Goal: Information Seeking & Learning: Learn about a topic

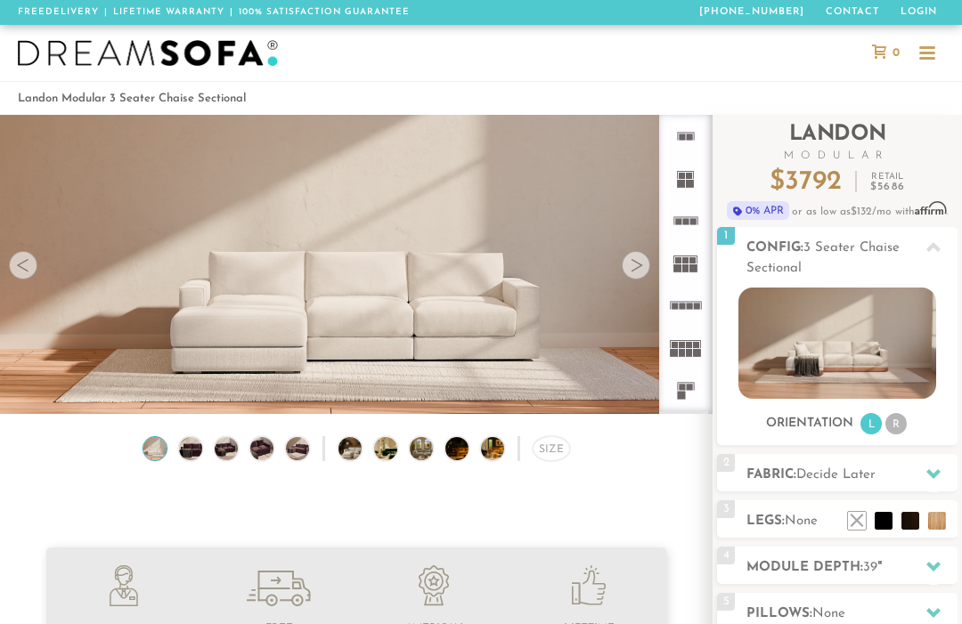
scroll to position [17668, 962]
click at [635, 267] on div at bounding box center [636, 265] width 29 height 29
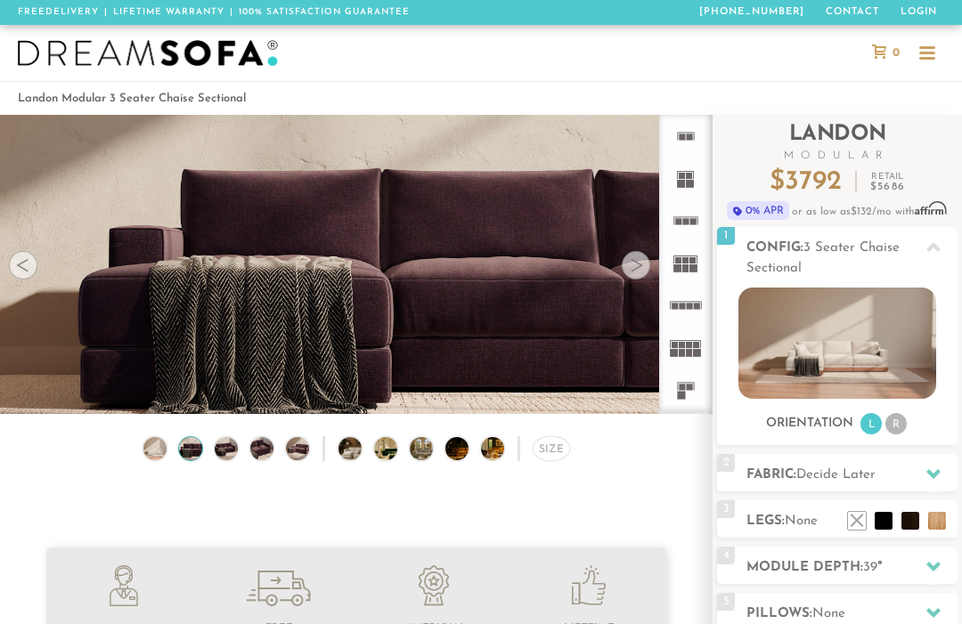
click at [642, 273] on div at bounding box center [636, 265] width 29 height 29
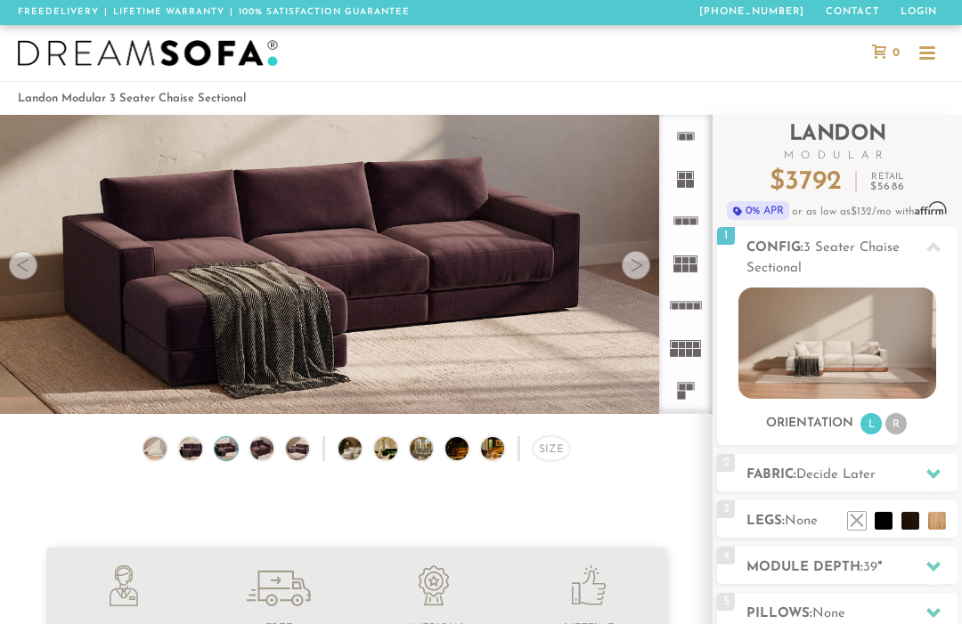
click at [635, 267] on div at bounding box center [636, 265] width 29 height 29
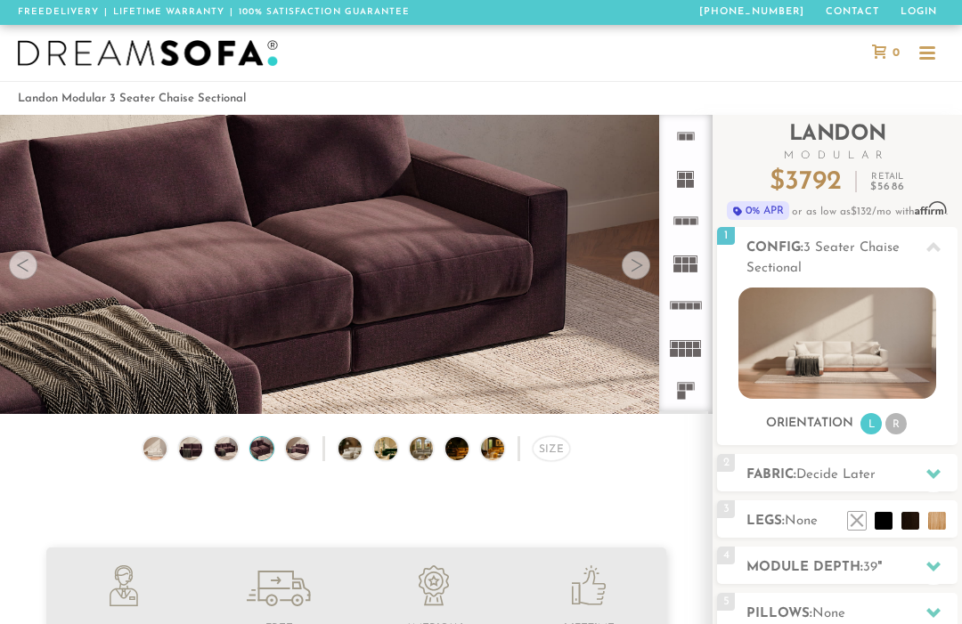
click at [639, 265] on div at bounding box center [636, 265] width 29 height 29
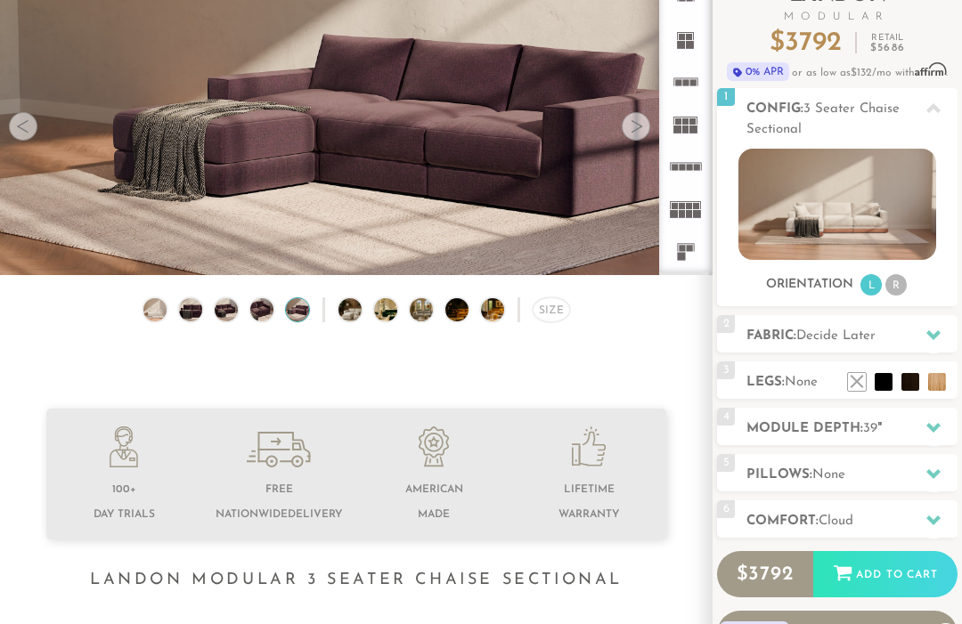
scroll to position [139, 0]
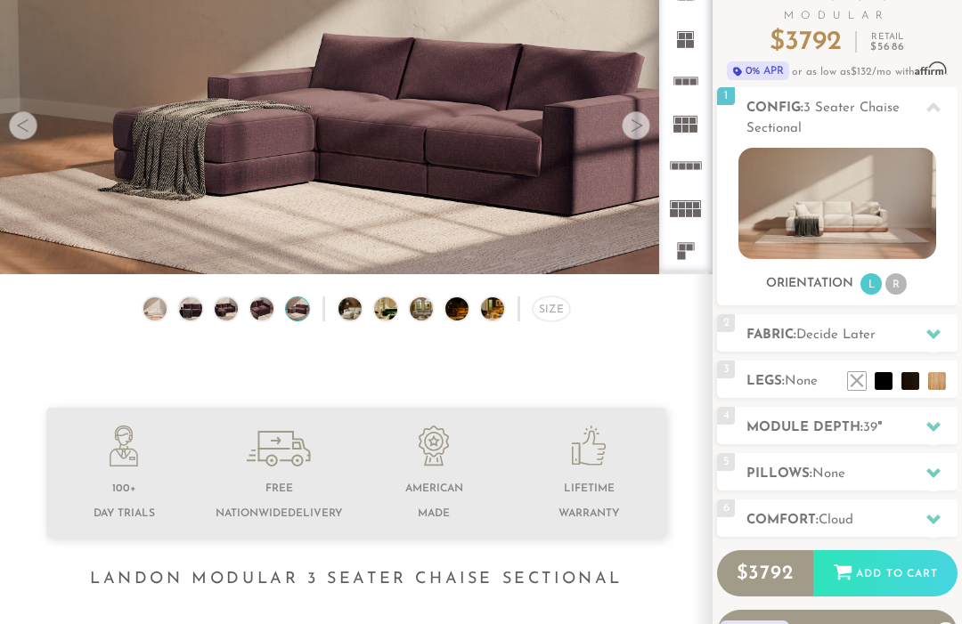
click at [633, 127] on div at bounding box center [636, 126] width 29 height 29
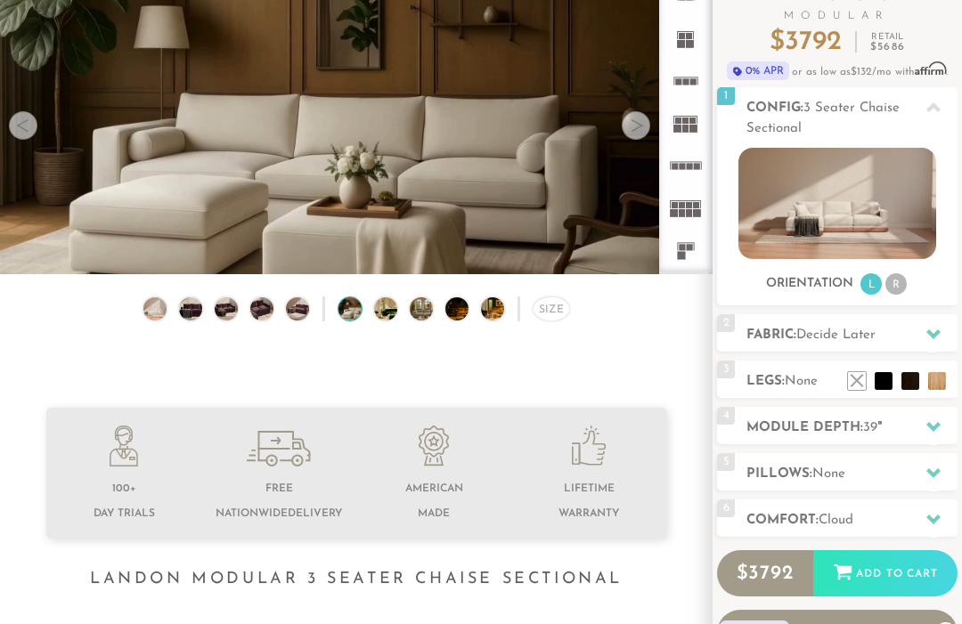
click at [629, 121] on div at bounding box center [636, 125] width 29 height 29
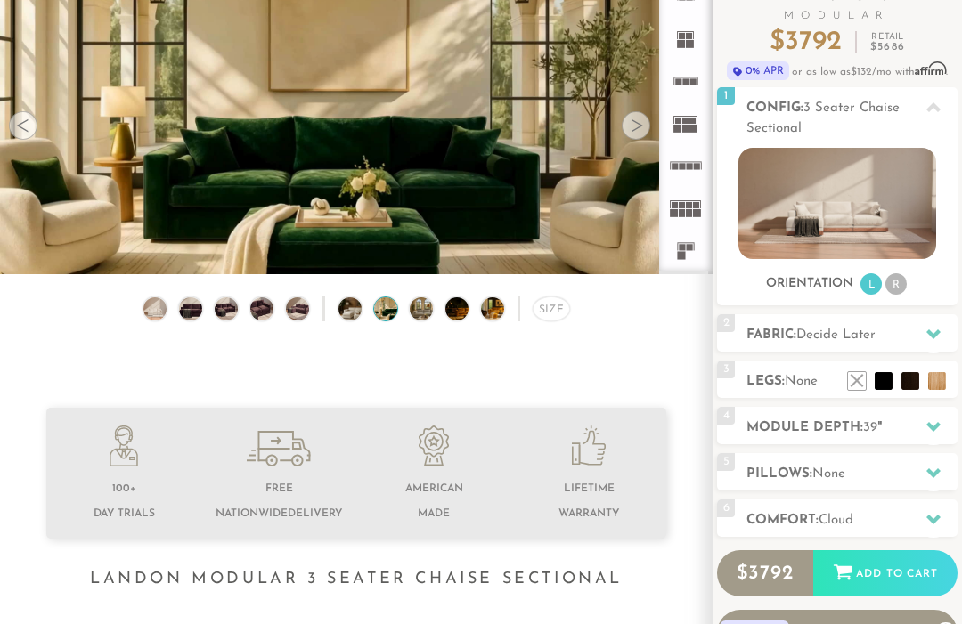
click at [640, 126] on div at bounding box center [636, 125] width 29 height 29
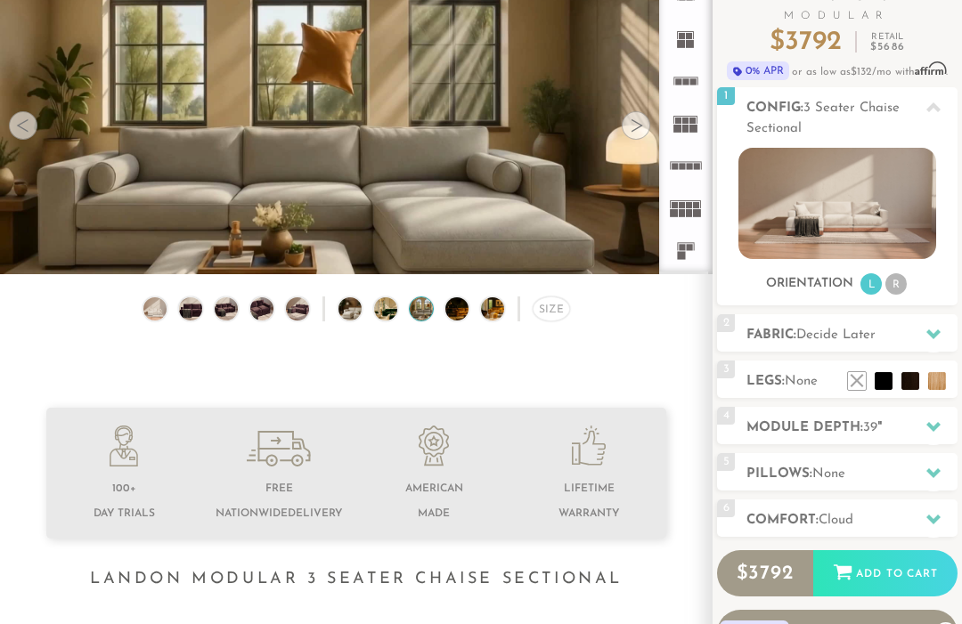
click at [926, 333] on icon at bounding box center [933, 334] width 14 height 14
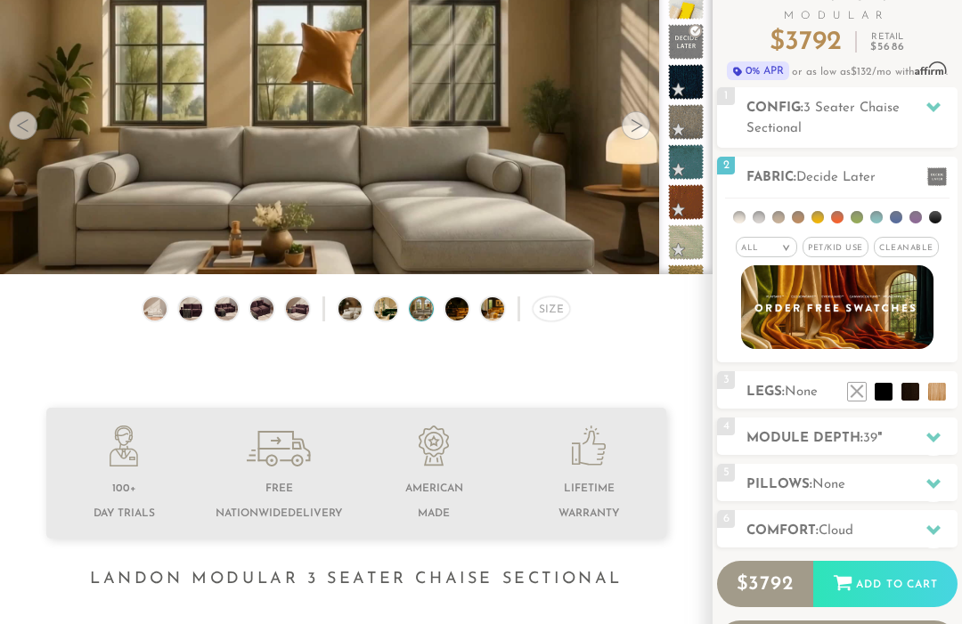
click at [902, 255] on span "Cleanable x" at bounding box center [906, 247] width 65 height 20
click at [780, 212] on li at bounding box center [778, 217] width 12 height 12
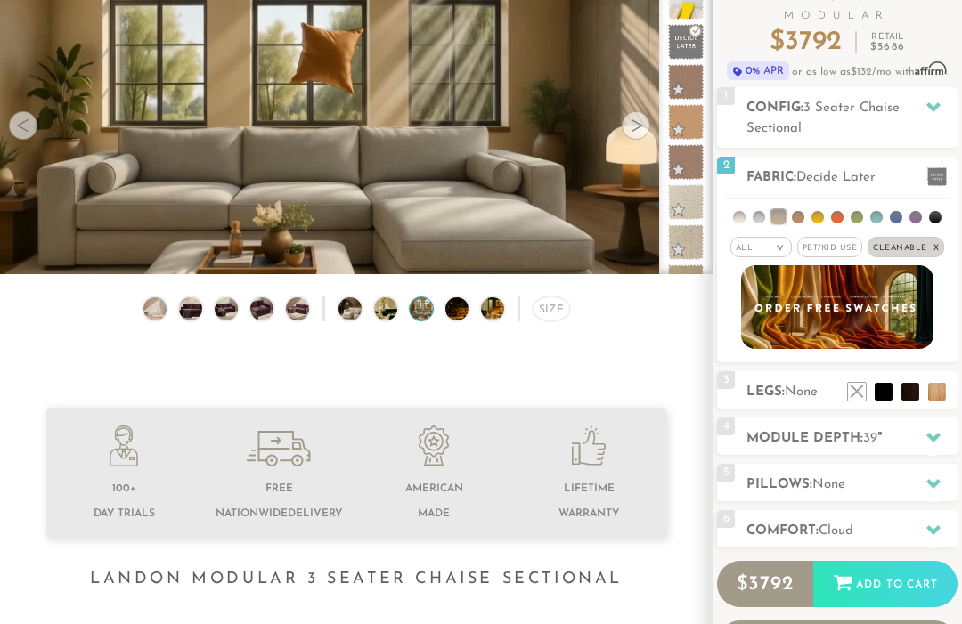
click at [762, 216] on li at bounding box center [759, 217] width 12 height 12
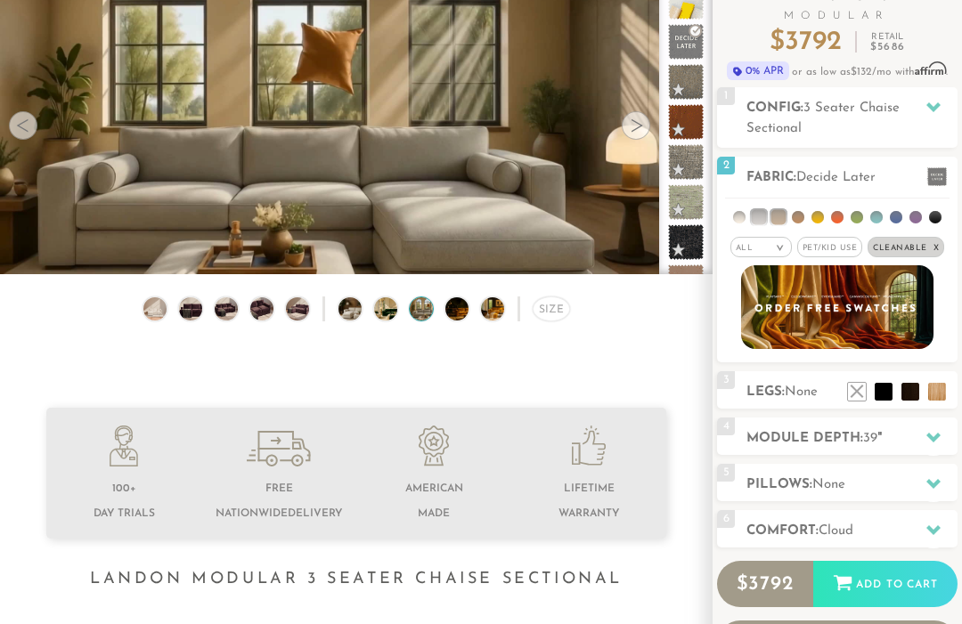
click at [798, 215] on li at bounding box center [798, 217] width 12 height 12
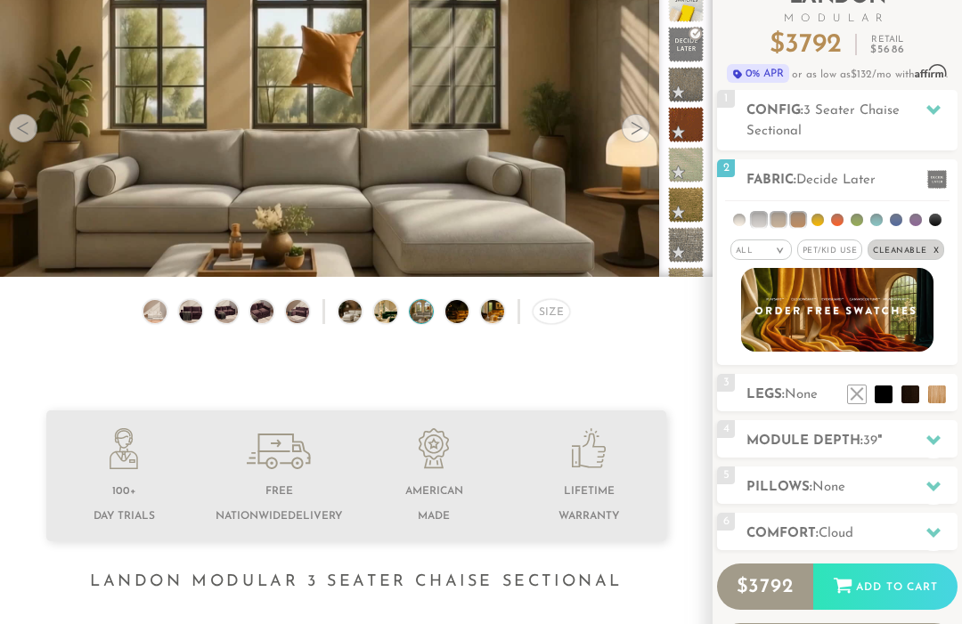
click at [778, 215] on li at bounding box center [778, 220] width 15 height 15
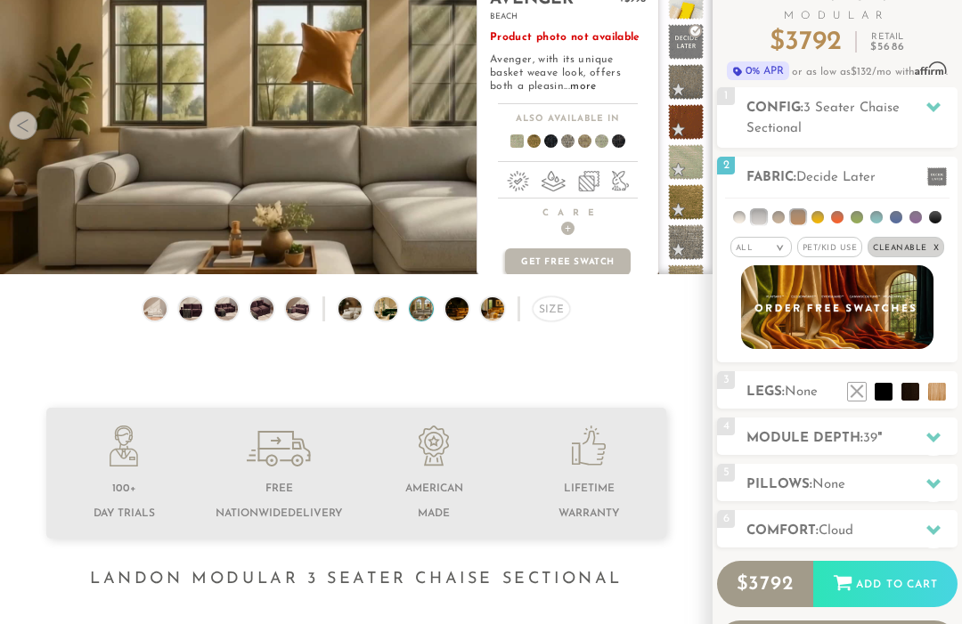
scroll to position [134, 0]
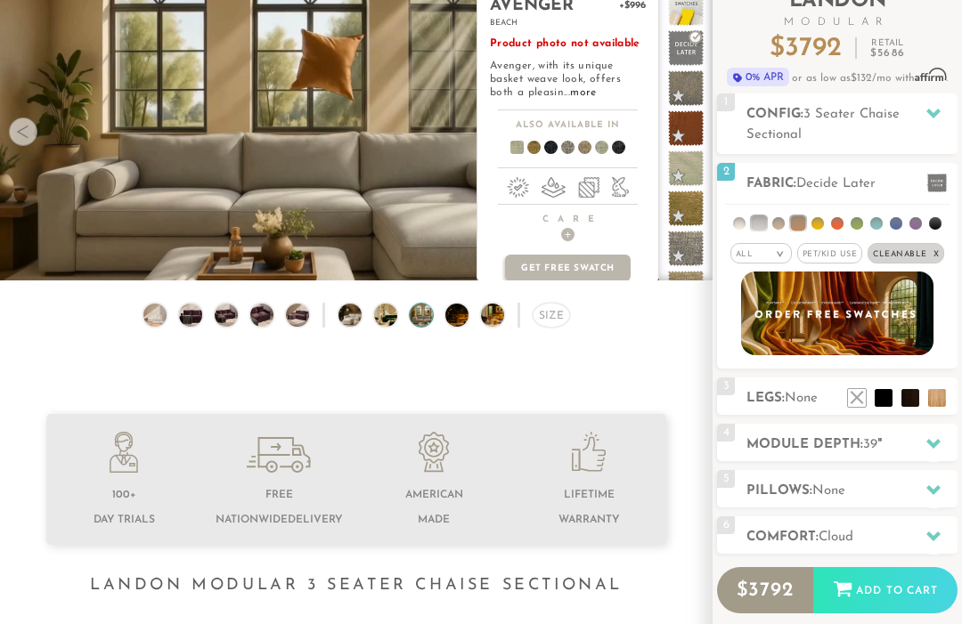
click at [693, 45] on span at bounding box center [686, 48] width 36 height 36
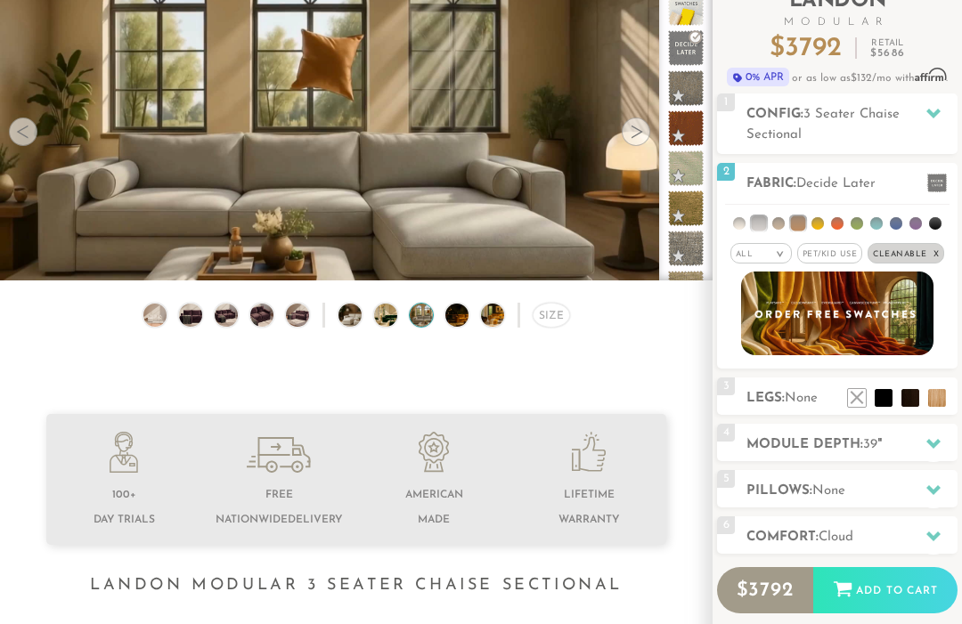
click at [884, 393] on li at bounding box center [884, 398] width 18 height 18
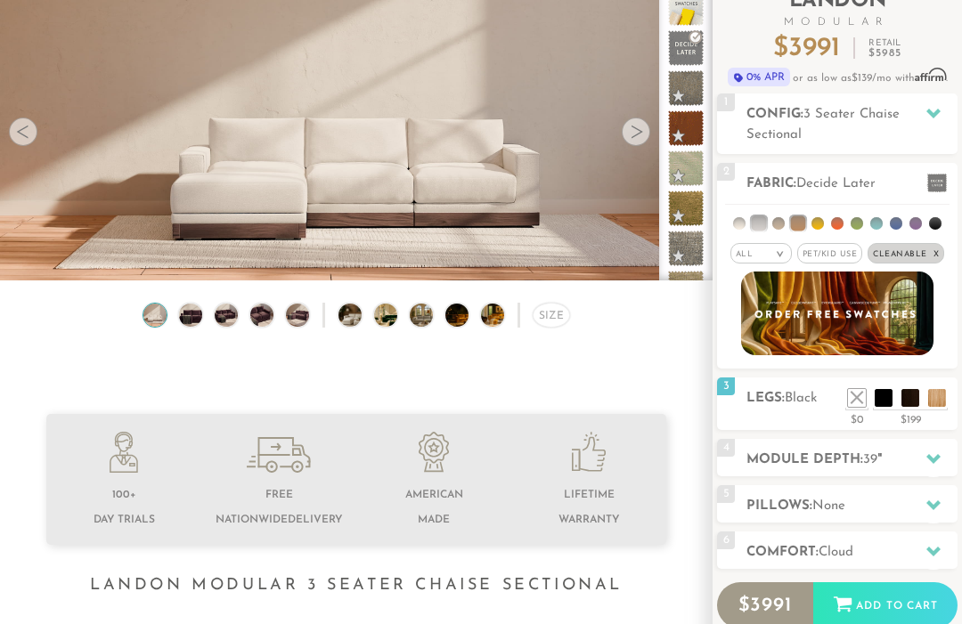
click at [943, 394] on li at bounding box center [937, 398] width 18 height 18
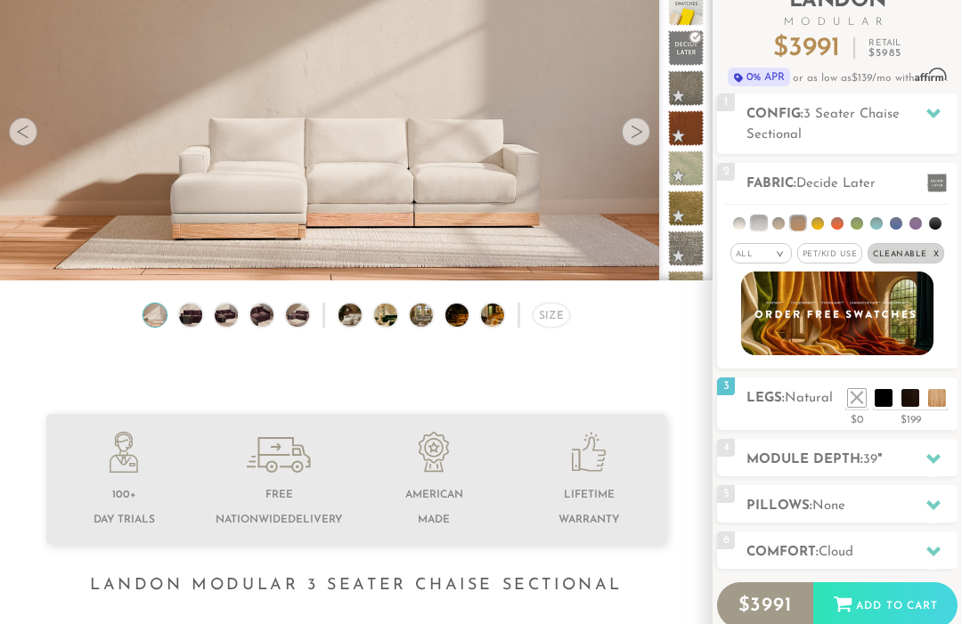
click at [859, 394] on li at bounding box center [857, 398] width 18 height 18
click at [940, 389] on li at bounding box center [937, 398] width 18 height 18
click at [794, 409] on h2 "Legs: Natural" at bounding box center [851, 398] width 211 height 20
click at [881, 400] on li at bounding box center [884, 398] width 18 height 18
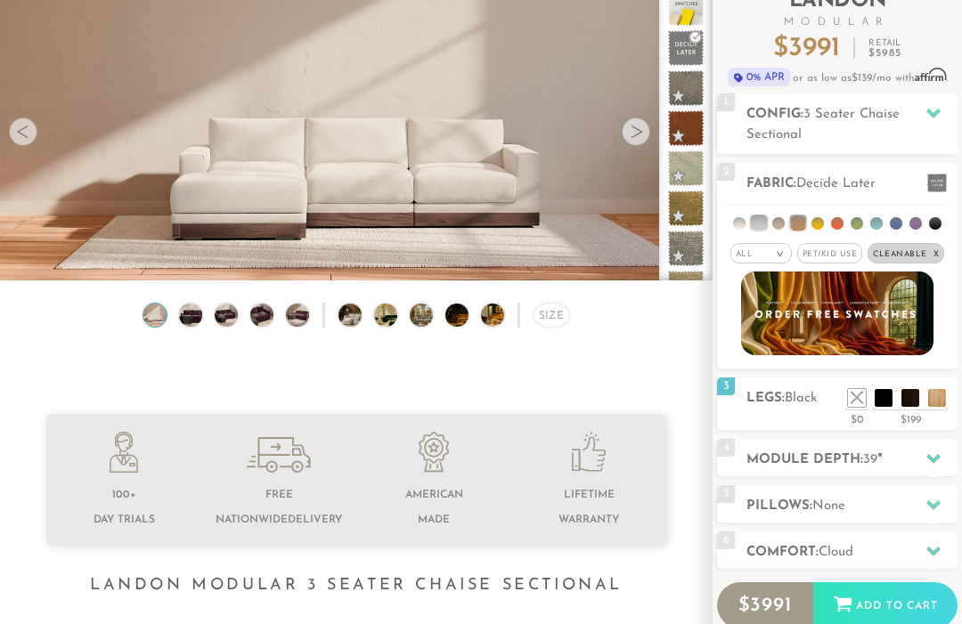
click at [931, 460] on icon at bounding box center [933, 459] width 14 height 10
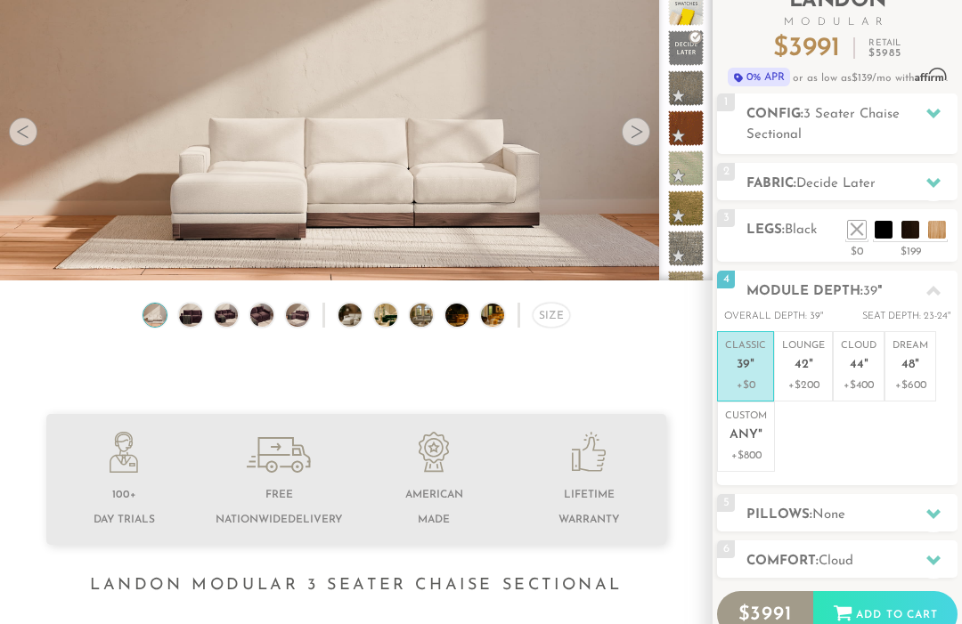
click at [755, 358] on p "Classic 39 "" at bounding box center [745, 358] width 41 height 38
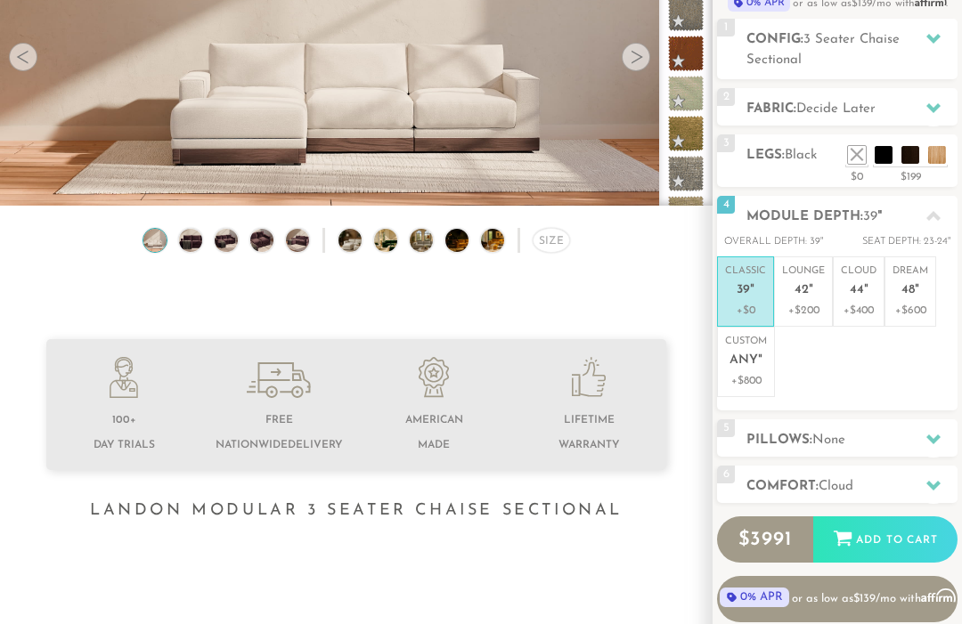
scroll to position [208, 0]
click at [932, 436] on icon at bounding box center [933, 440] width 14 height 10
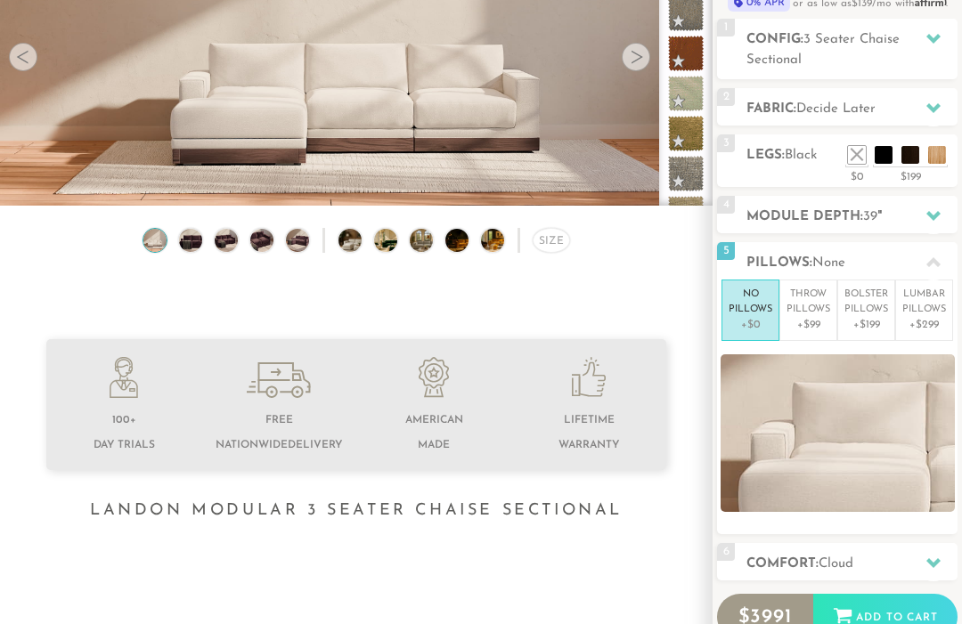
click at [755, 305] on p "No Pillows" at bounding box center [751, 302] width 44 height 29
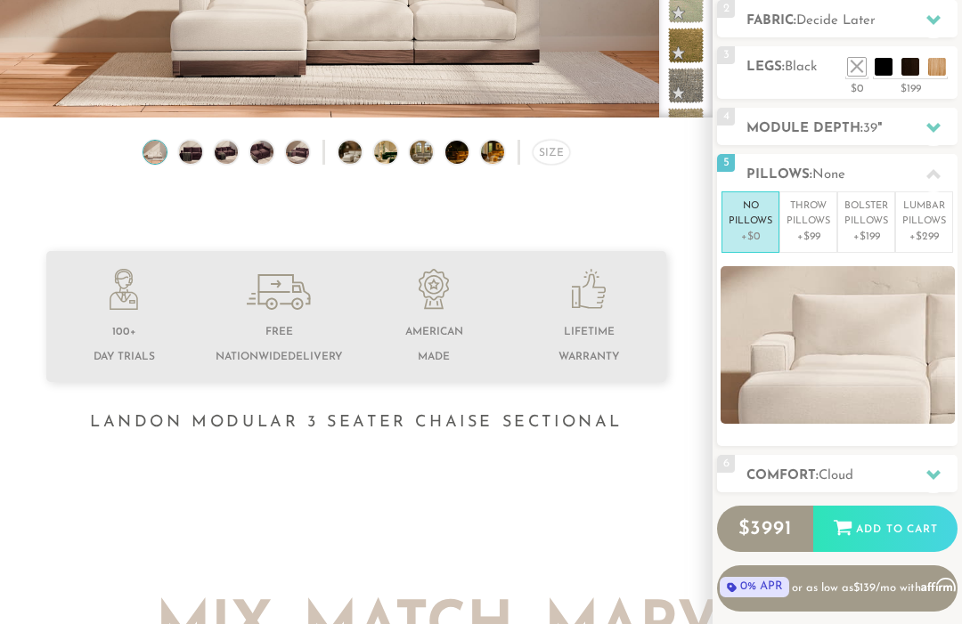
scroll to position [303, 0]
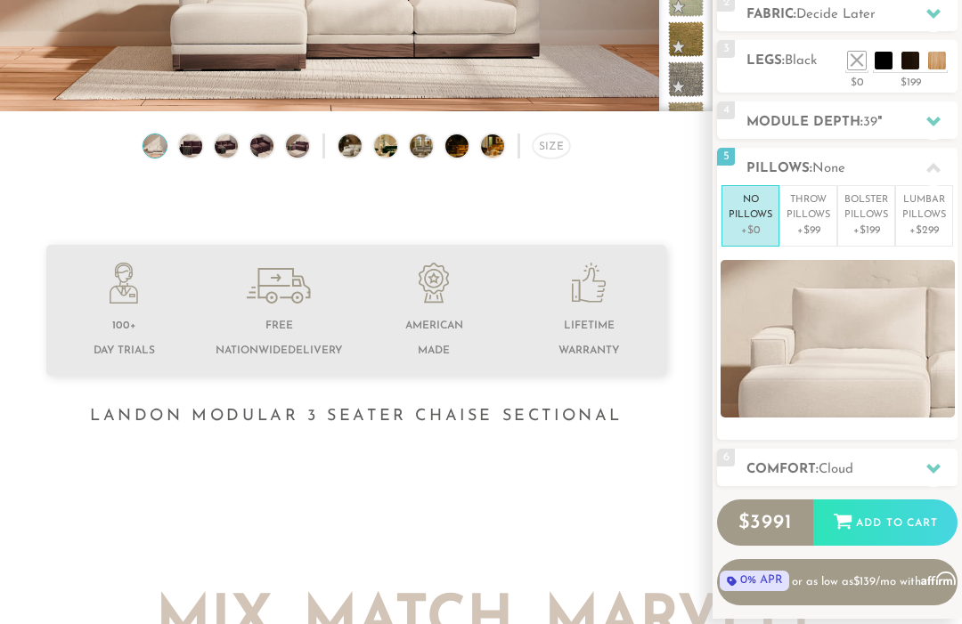
click at [933, 472] on icon at bounding box center [933, 468] width 14 height 14
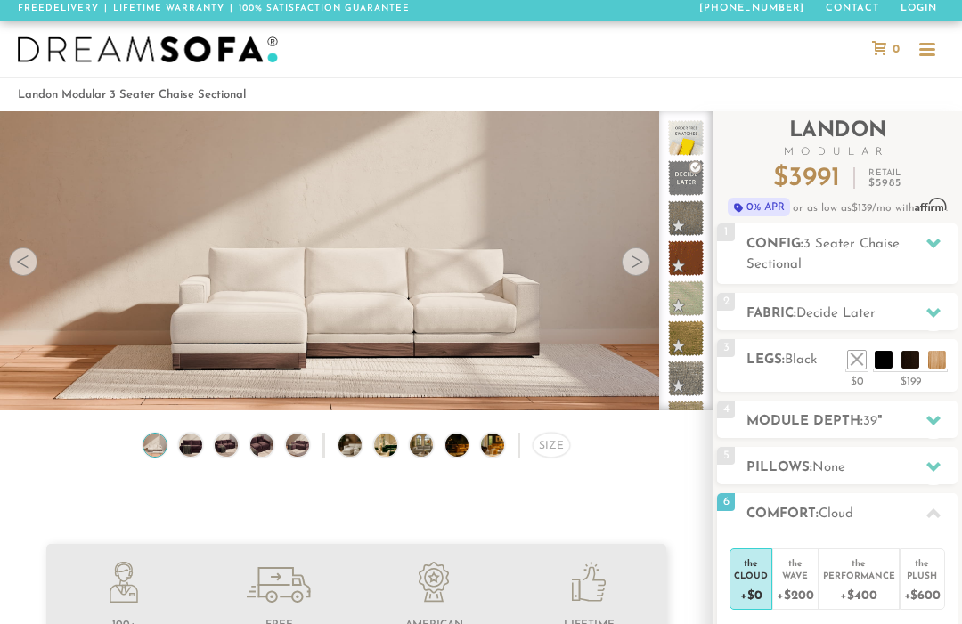
scroll to position [0, 0]
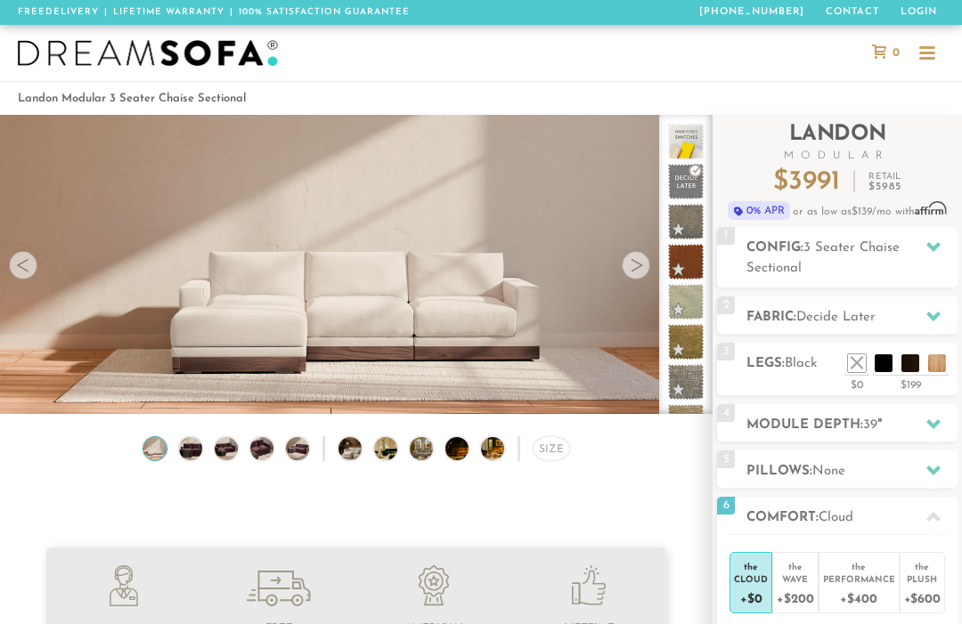
click at [631, 259] on div at bounding box center [636, 265] width 29 height 29
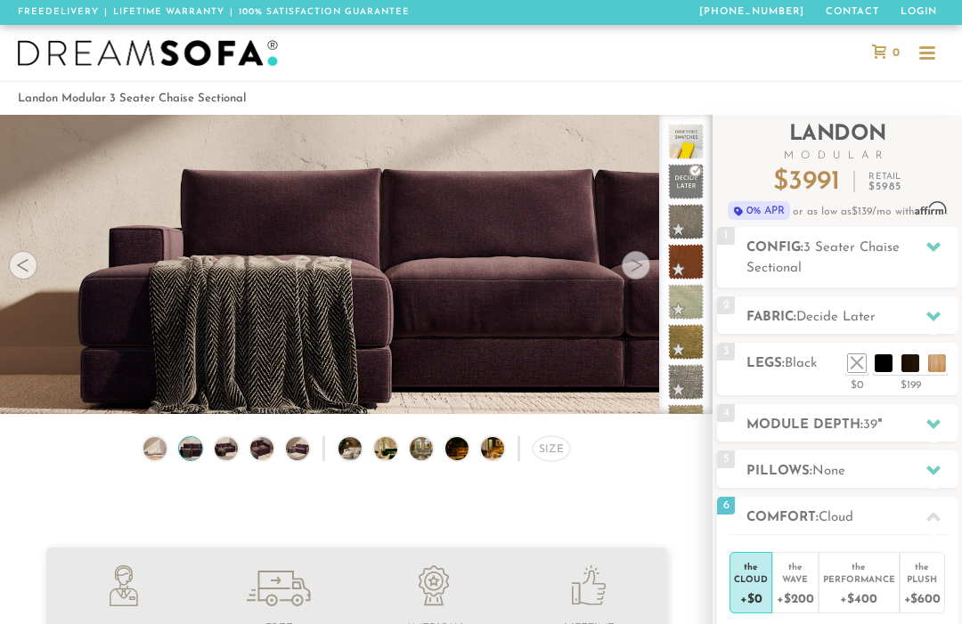
click at [634, 270] on div at bounding box center [636, 265] width 29 height 29
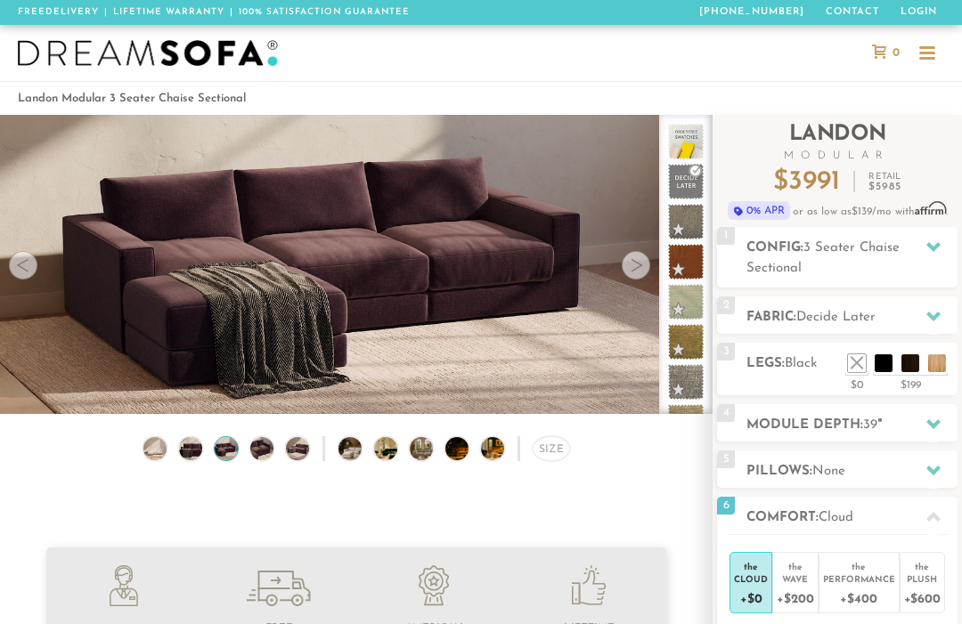
click at [629, 265] on div at bounding box center [636, 265] width 29 height 29
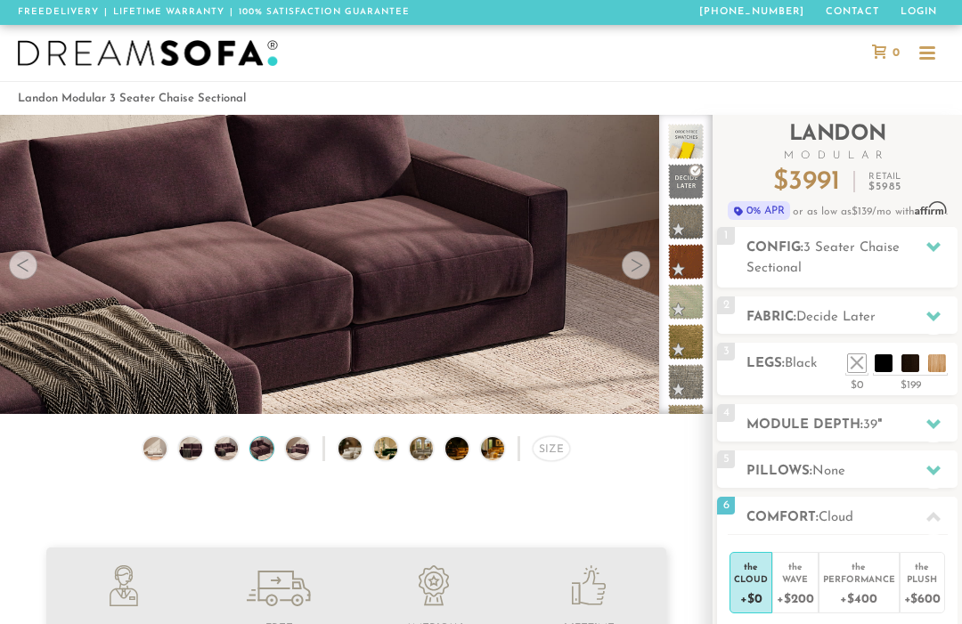
click at [657, 288] on video at bounding box center [356, 236] width 713 height 356
click at [659, 290] on li at bounding box center [681, 302] width 45 height 36
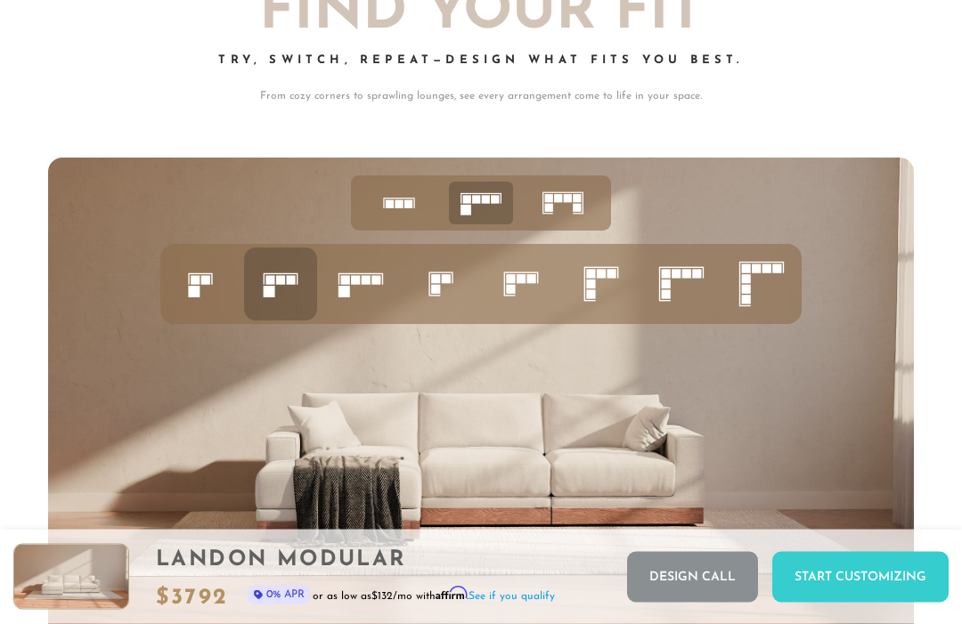
scroll to position [5853, 0]
click at [294, 278] on rect at bounding box center [290, 279] width 9 height 9
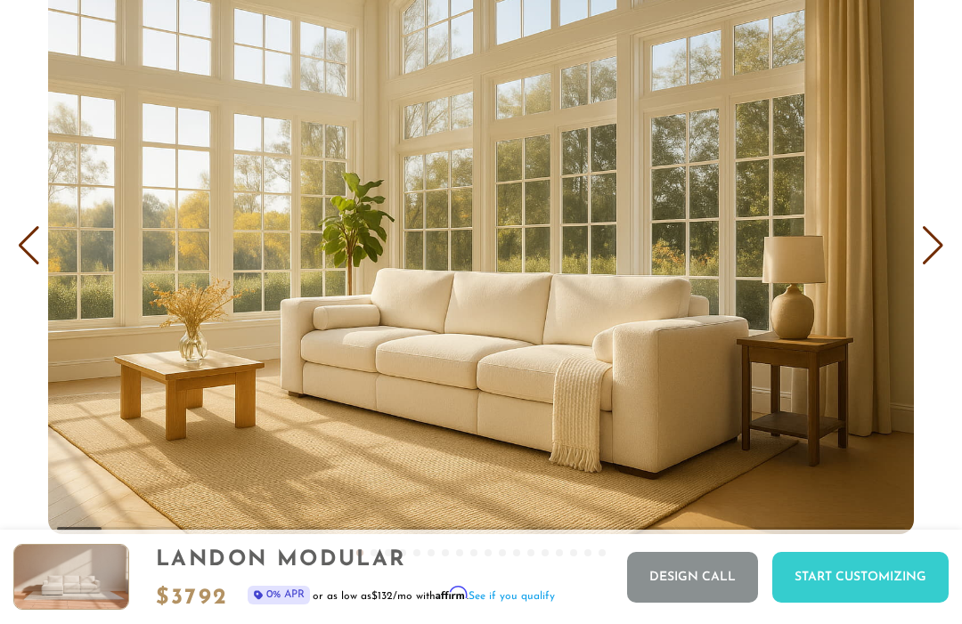
scroll to position [9485, 0]
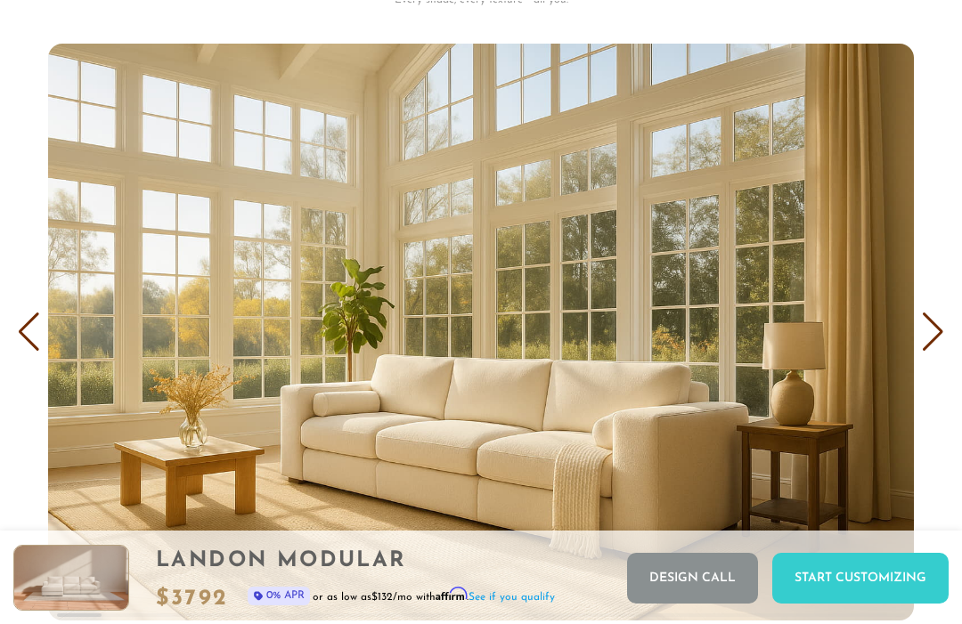
click at [935, 338] on div "Next slide" at bounding box center [933, 331] width 24 height 39
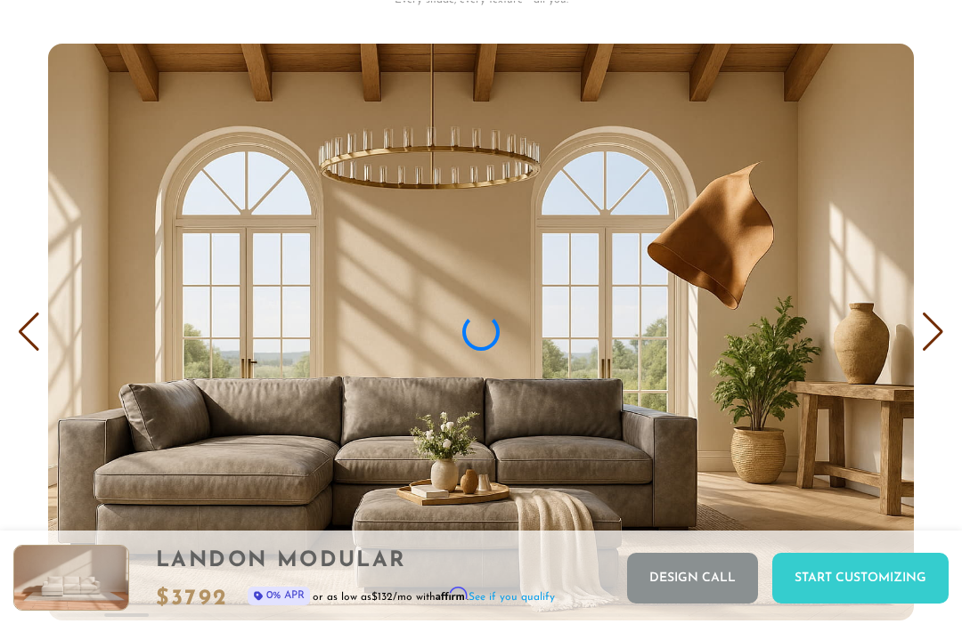
scroll to position [9397, 0]
click at [940, 331] on div "Next slide" at bounding box center [933, 332] width 24 height 39
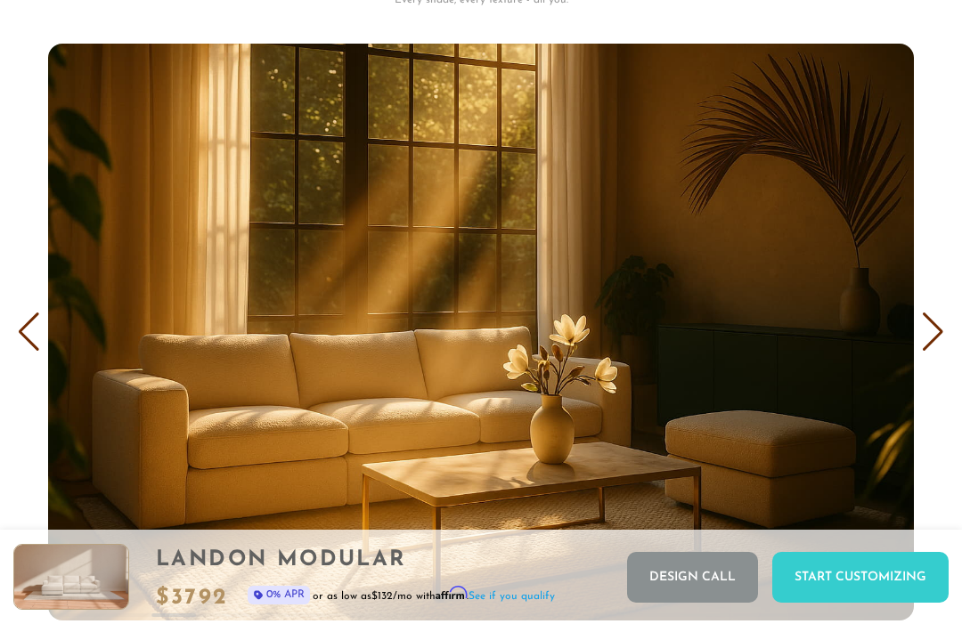
click at [934, 333] on div "Next slide" at bounding box center [933, 332] width 24 height 39
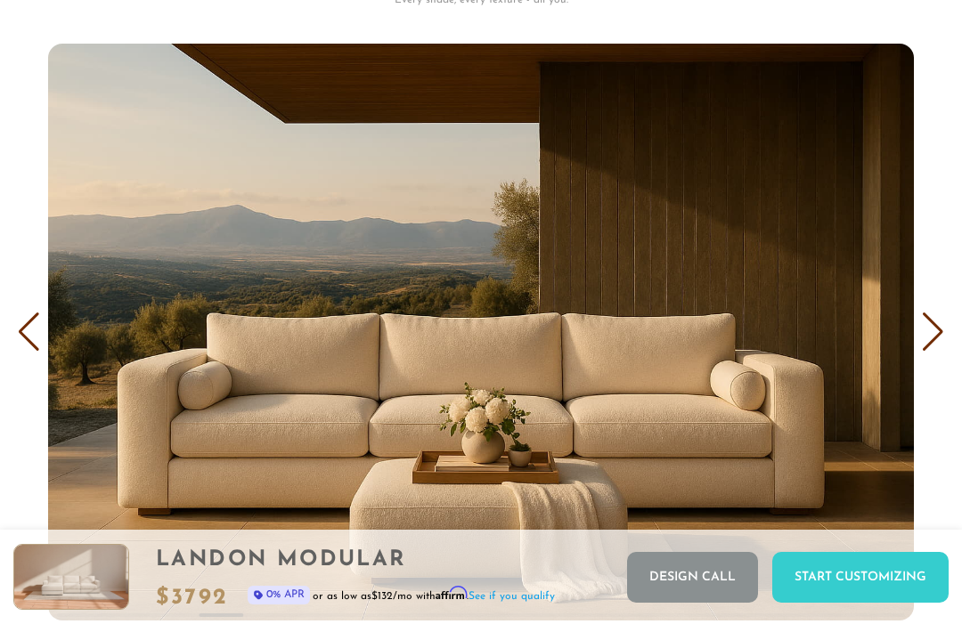
click at [932, 334] on div "Next slide" at bounding box center [933, 332] width 24 height 39
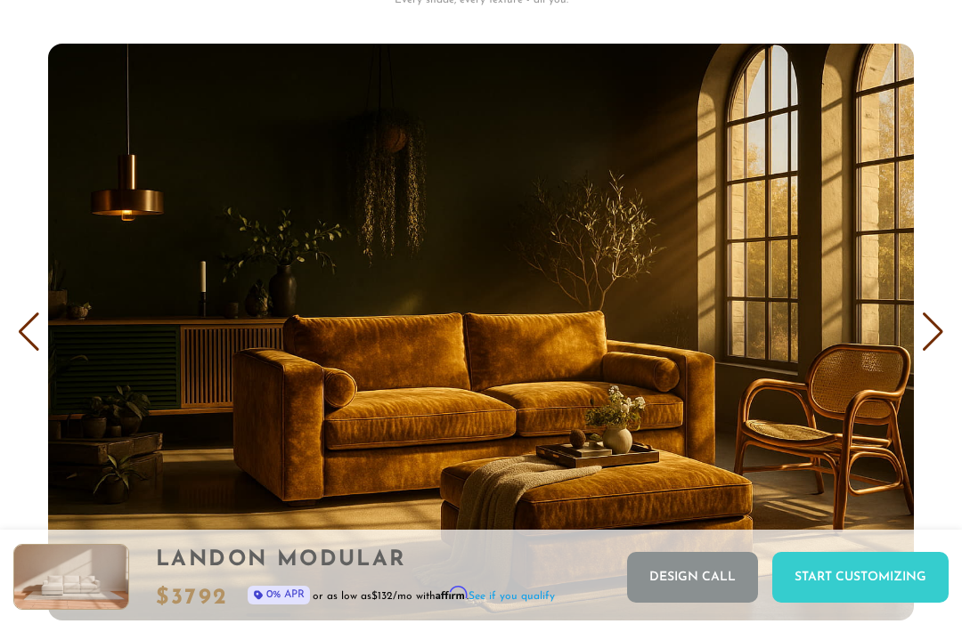
click at [937, 337] on div "Next slide" at bounding box center [933, 332] width 24 height 39
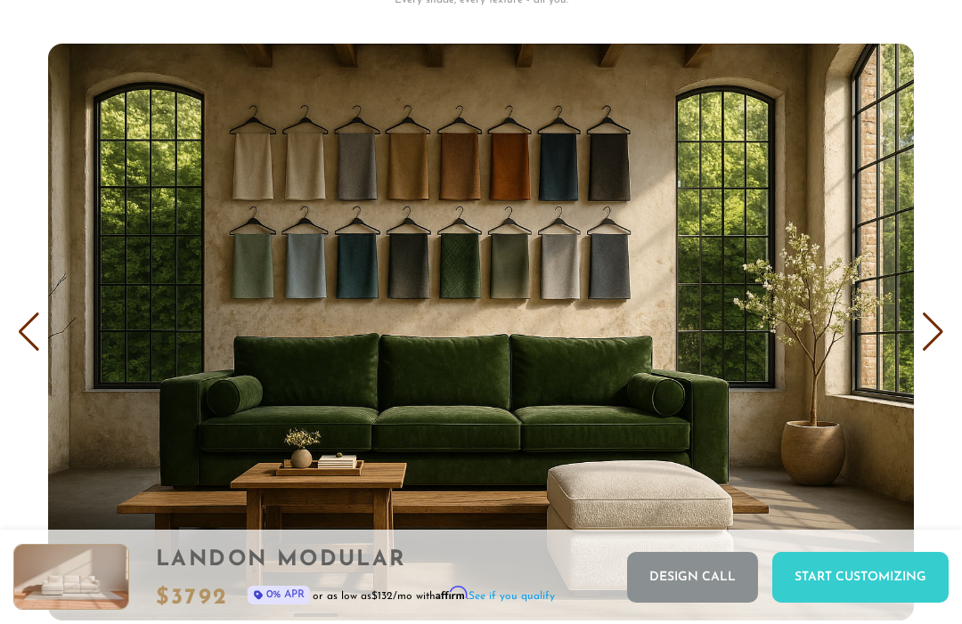
click at [936, 335] on div "Next slide" at bounding box center [933, 332] width 24 height 39
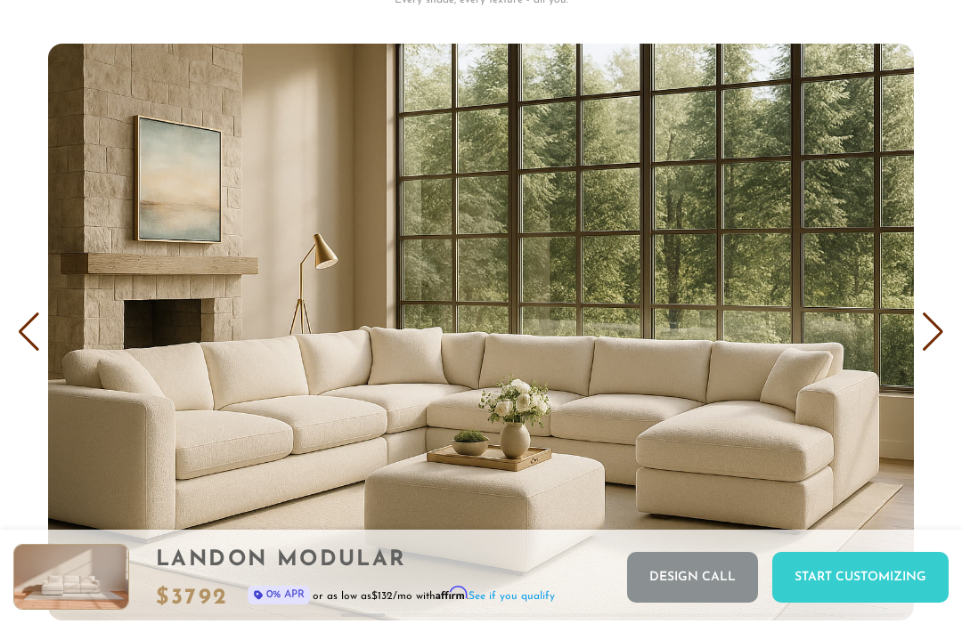
click at [934, 336] on div "Next slide" at bounding box center [933, 332] width 24 height 39
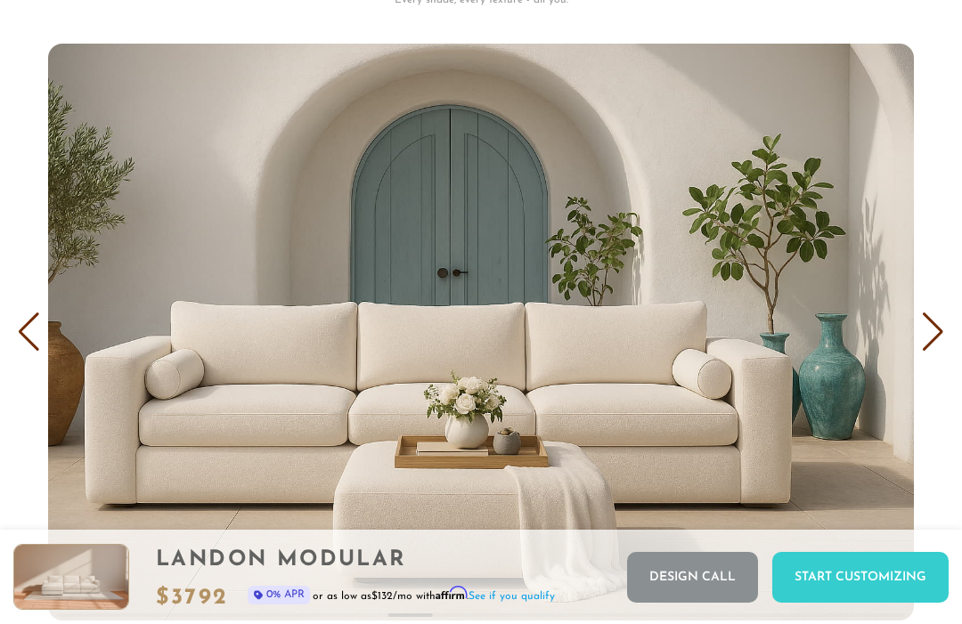
click at [930, 337] on div "Next slide" at bounding box center [933, 332] width 24 height 39
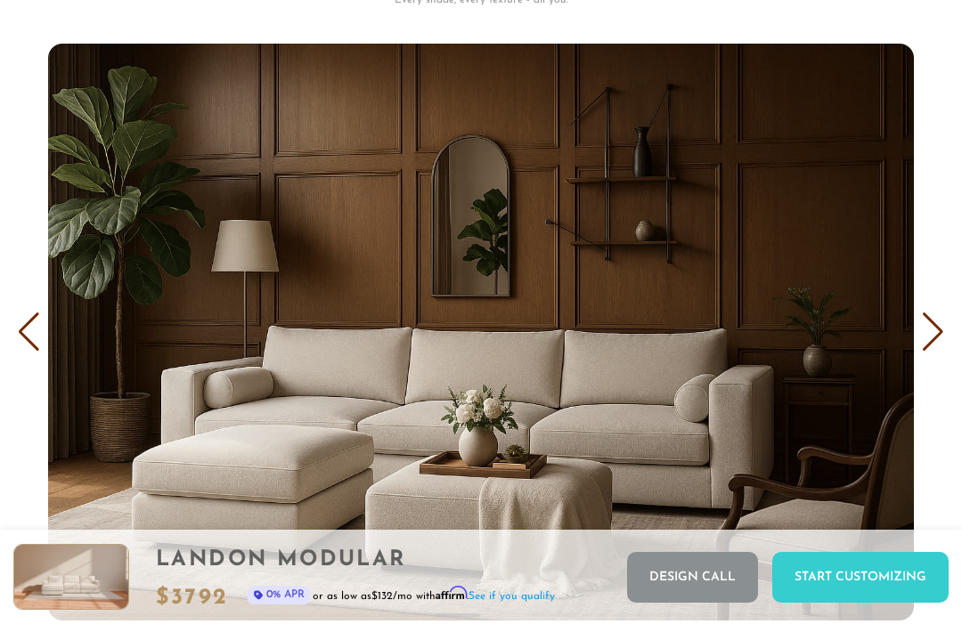
click at [937, 333] on div "Next slide" at bounding box center [933, 332] width 24 height 39
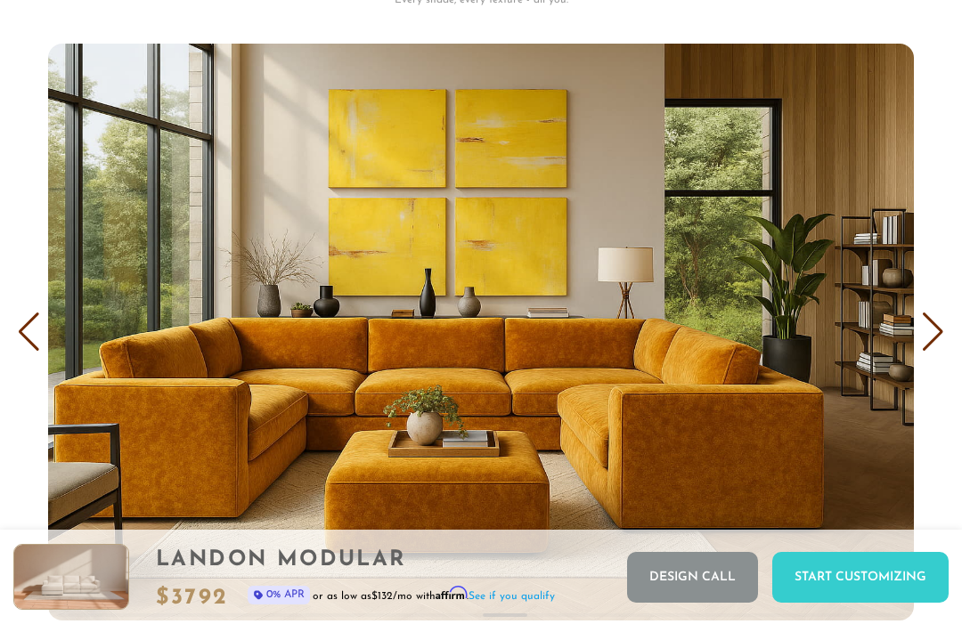
click at [941, 336] on div "Next slide" at bounding box center [933, 332] width 24 height 39
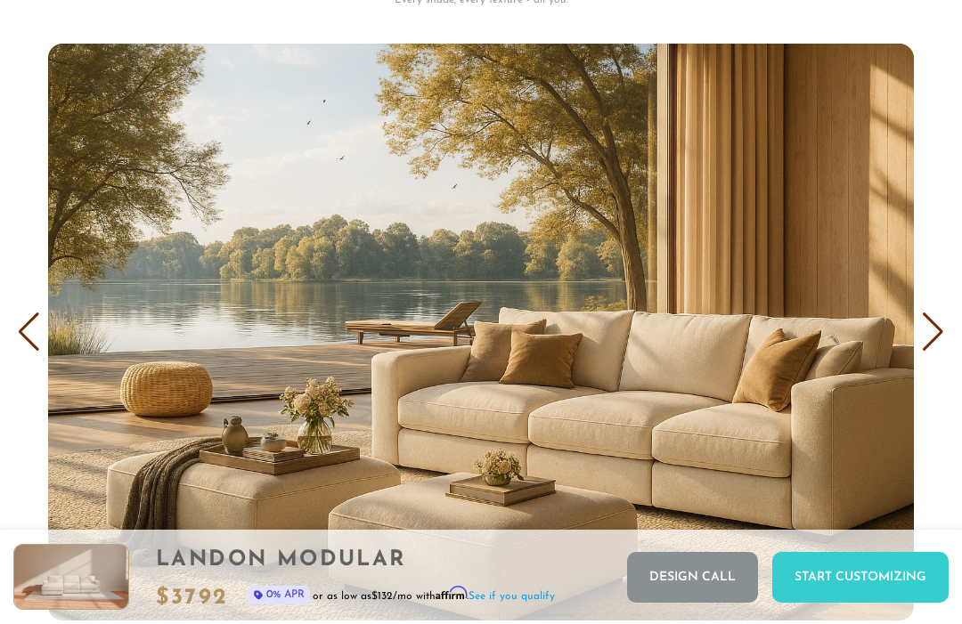
click at [933, 338] on div "Next slide" at bounding box center [933, 332] width 24 height 39
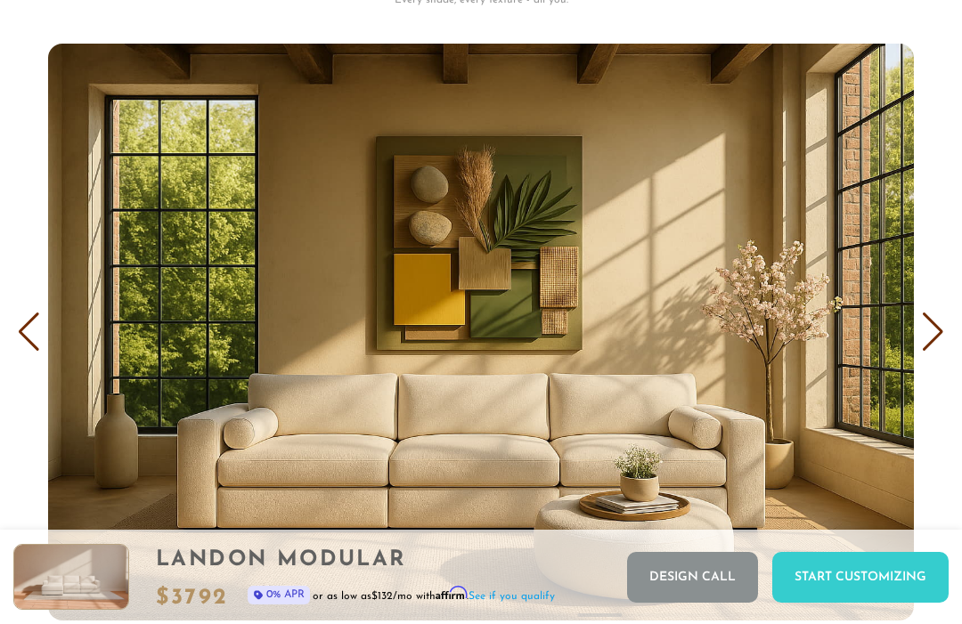
click at [925, 330] on div "Next slide" at bounding box center [933, 332] width 24 height 39
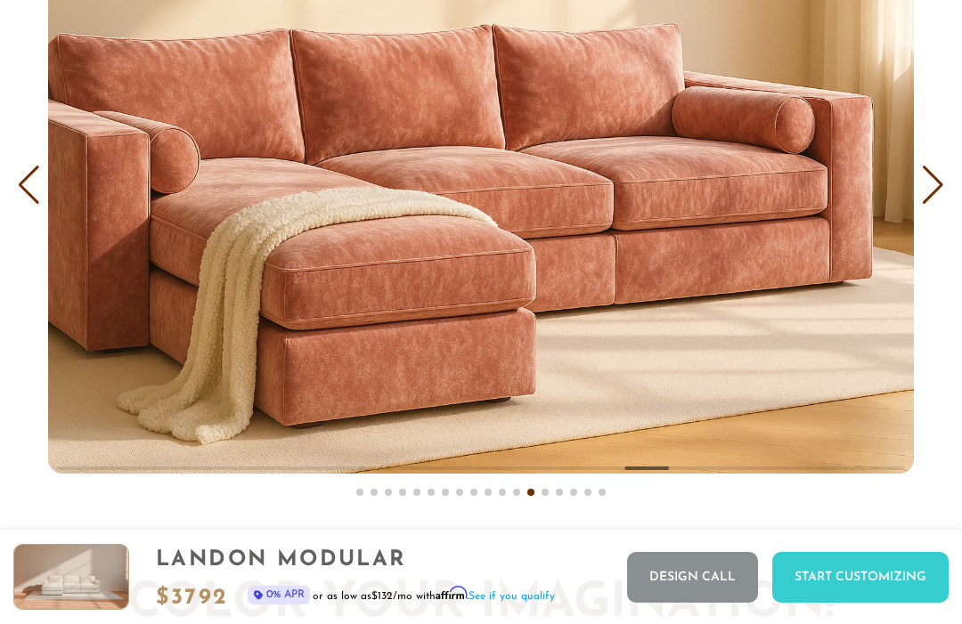
scroll to position [9541, 0]
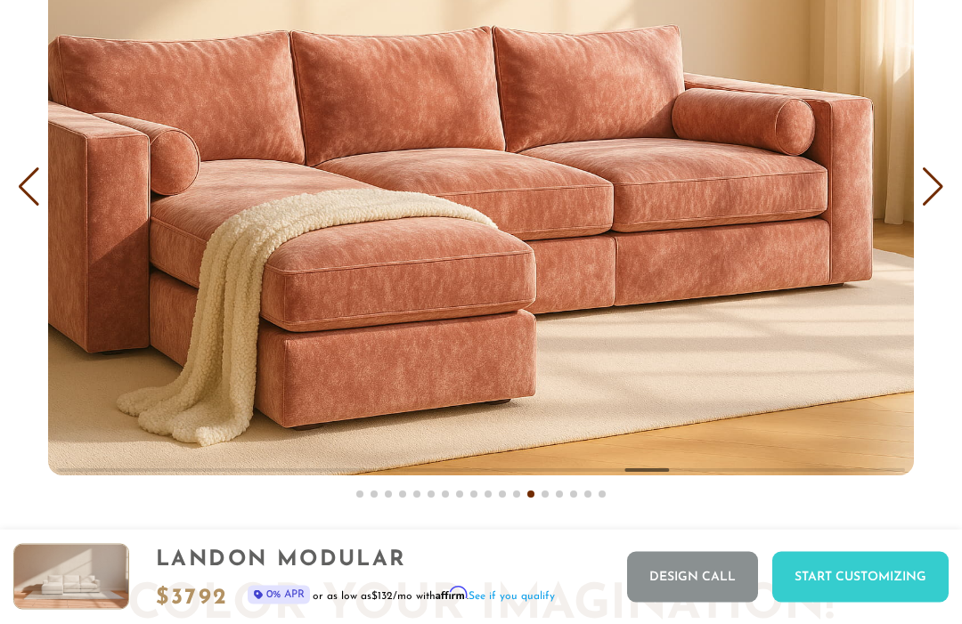
click at [932, 185] on div "Next slide" at bounding box center [933, 187] width 24 height 39
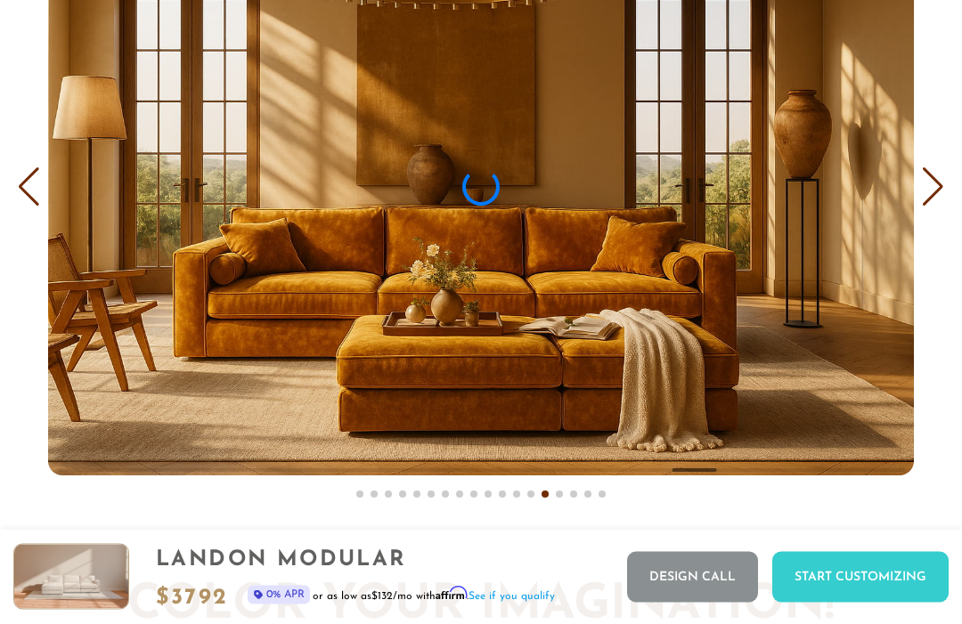
scroll to position [9542, 0]
click at [938, 173] on div "Next slide" at bounding box center [933, 186] width 24 height 39
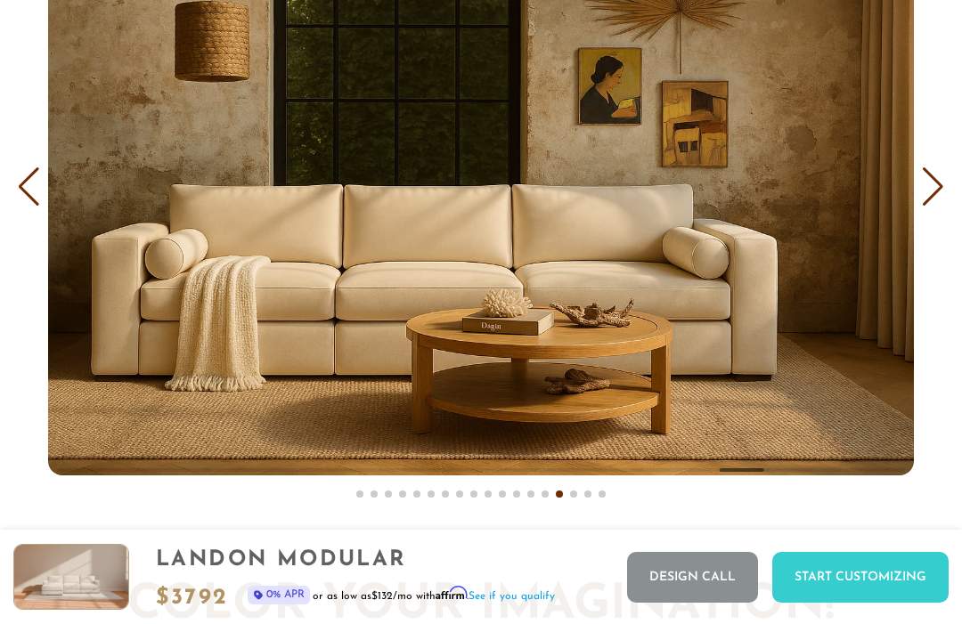
click at [929, 196] on div "Next slide" at bounding box center [933, 186] width 24 height 39
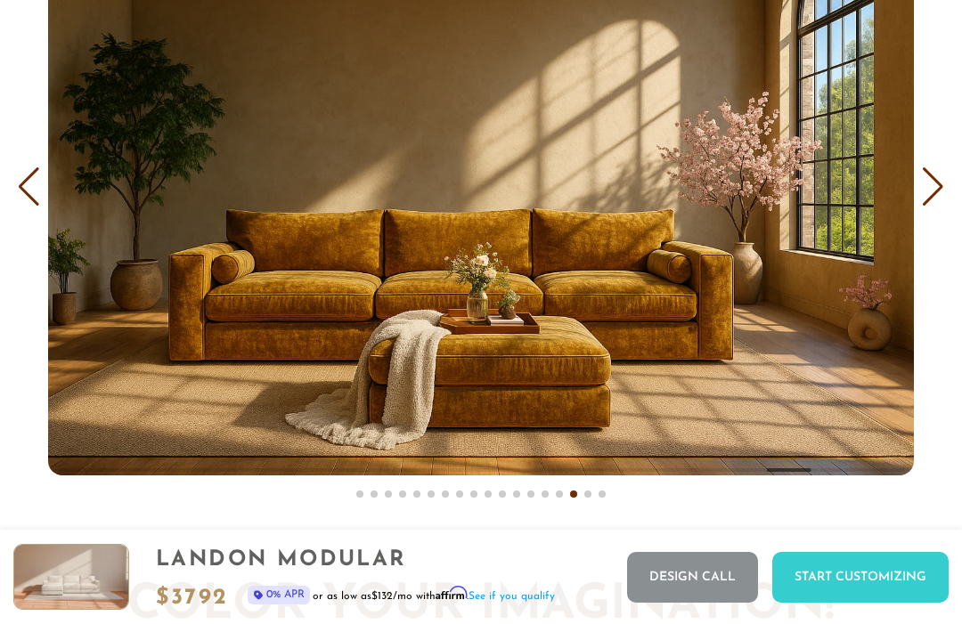
click at [933, 199] on div "Next slide" at bounding box center [933, 186] width 24 height 39
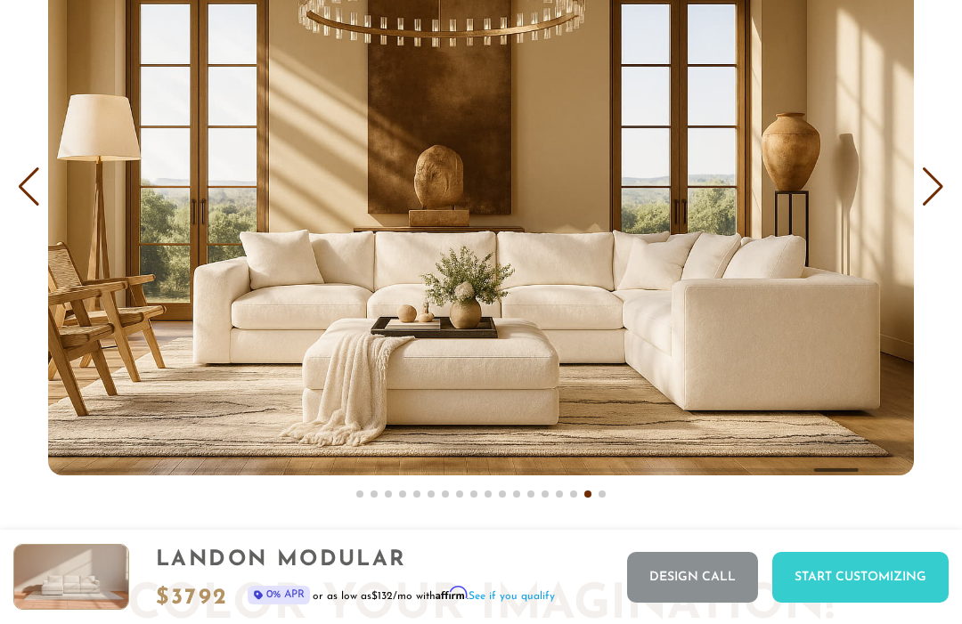
click at [930, 186] on div "Next slide" at bounding box center [933, 186] width 24 height 39
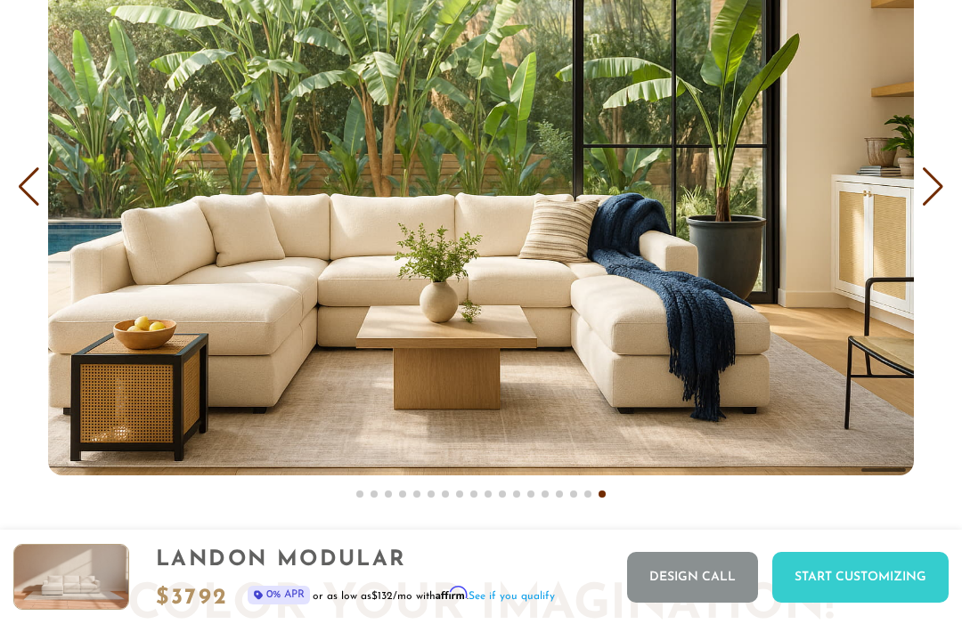
click at [932, 194] on div "Next slide" at bounding box center [933, 186] width 24 height 39
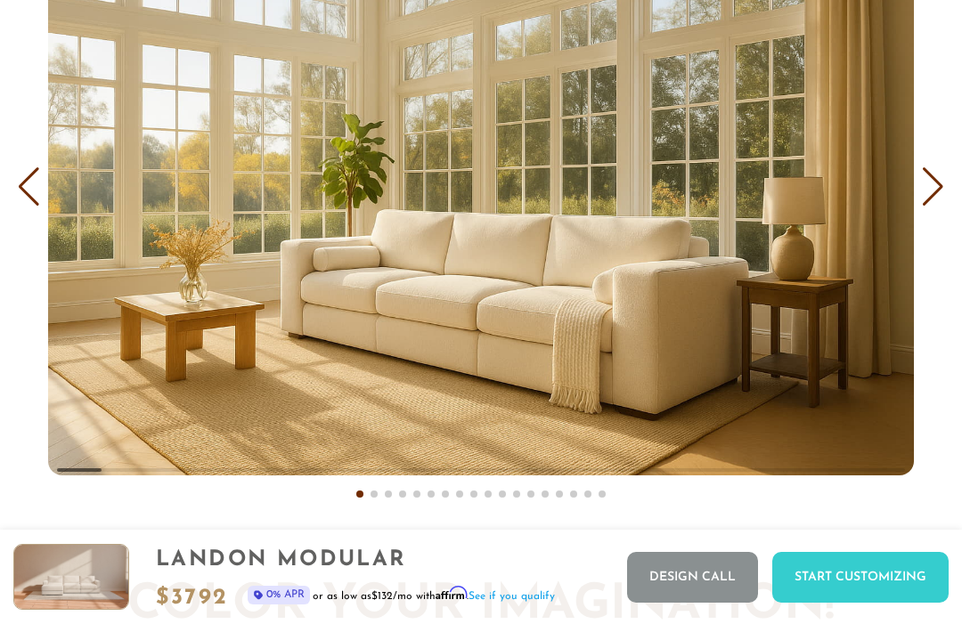
click at [935, 197] on div "Next slide" at bounding box center [933, 186] width 24 height 39
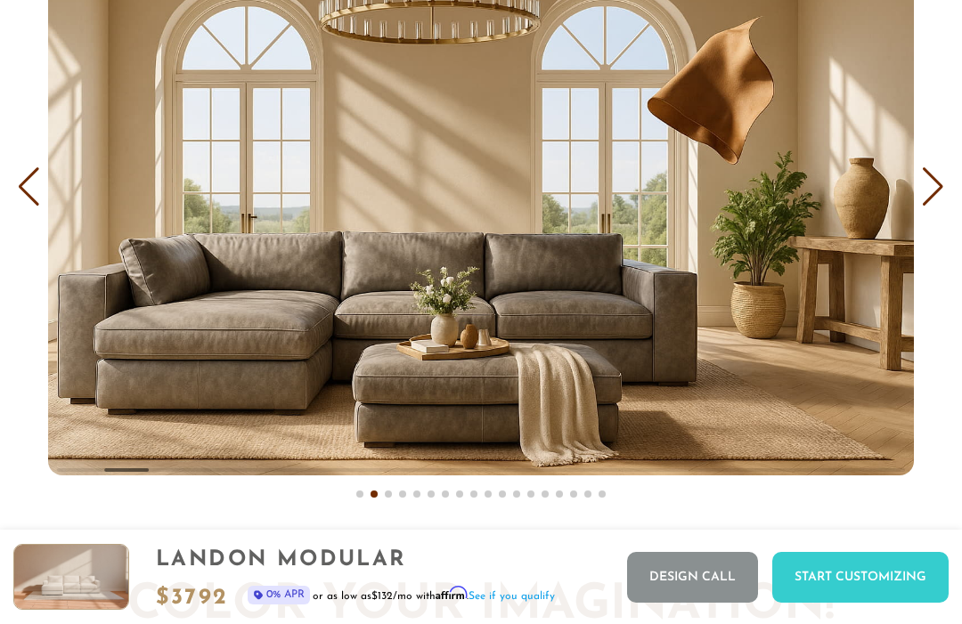
click at [934, 207] on div "Next slide" at bounding box center [933, 186] width 24 height 39
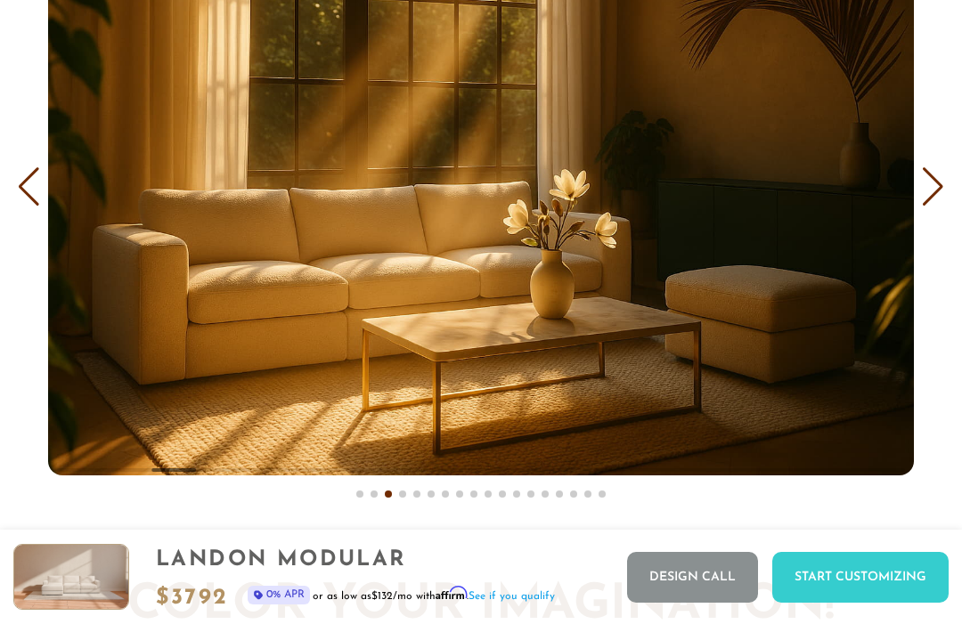
click at [933, 205] on div "Next slide" at bounding box center [933, 186] width 24 height 39
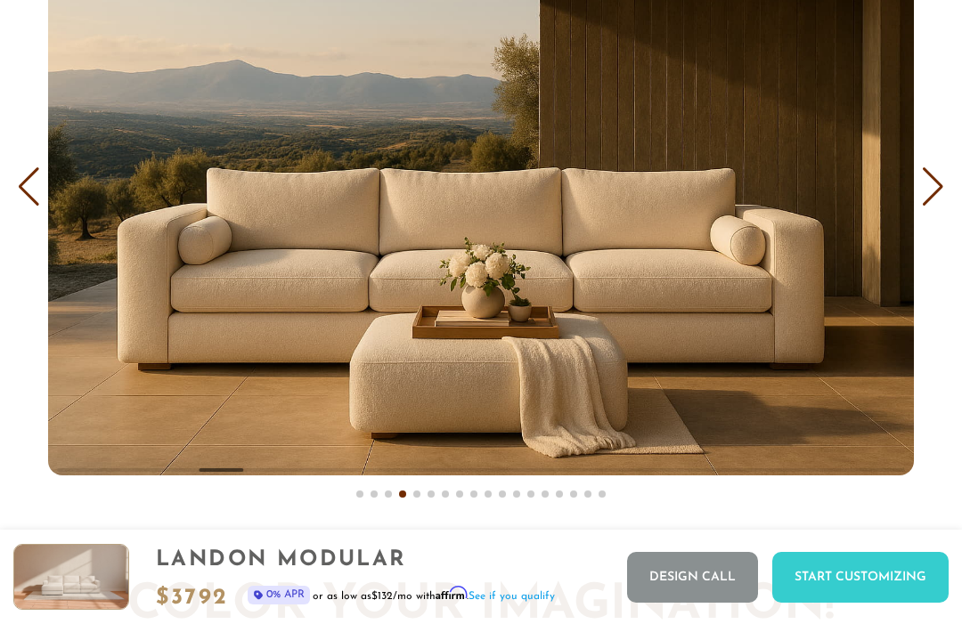
click at [941, 190] on div "Next slide" at bounding box center [933, 186] width 24 height 39
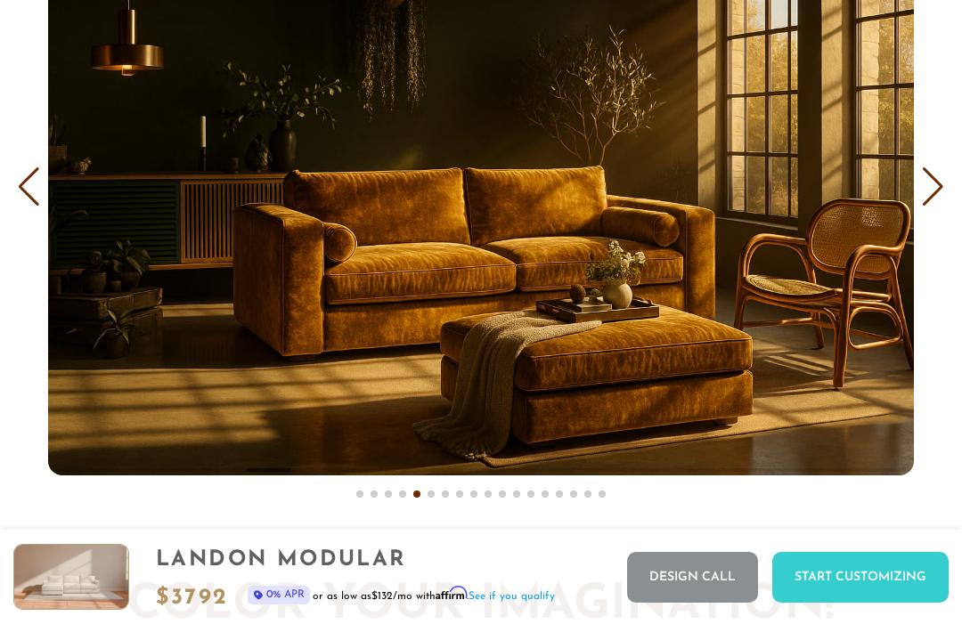
click at [938, 192] on div "Next slide" at bounding box center [933, 186] width 24 height 39
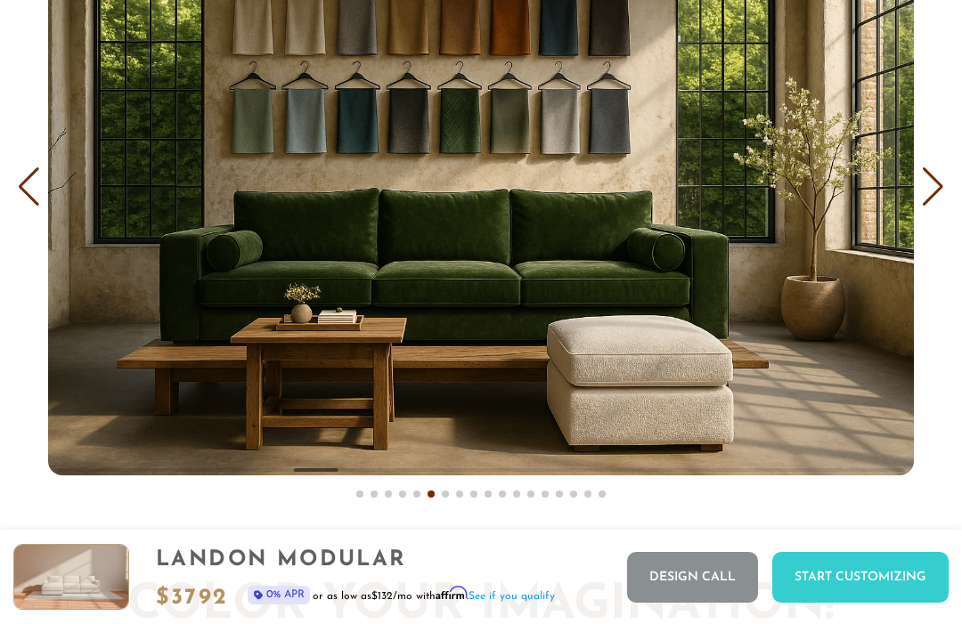
click at [944, 187] on div "Next slide" at bounding box center [933, 186] width 24 height 39
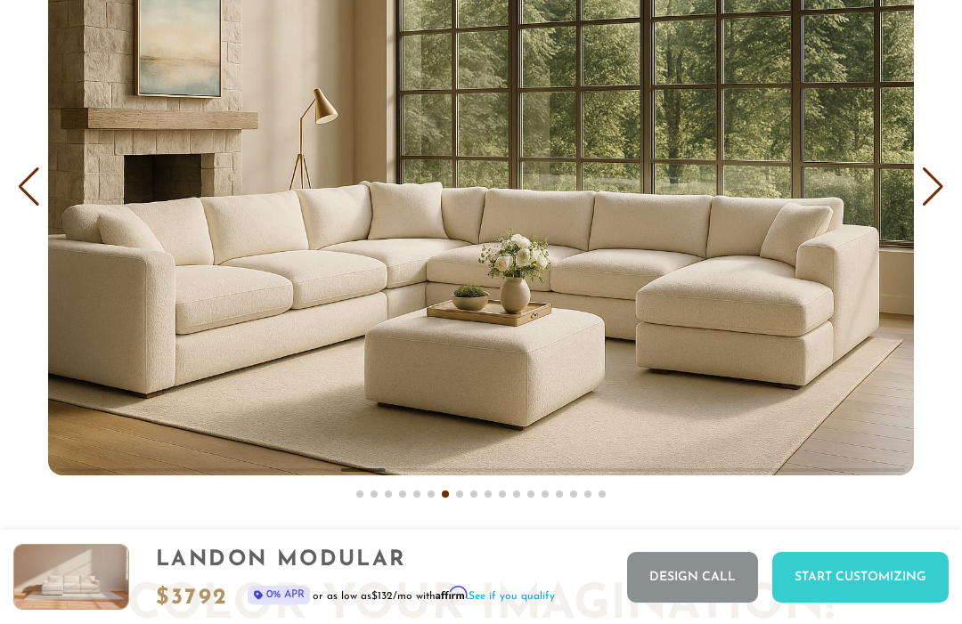
click at [933, 194] on div "Next slide" at bounding box center [933, 186] width 24 height 39
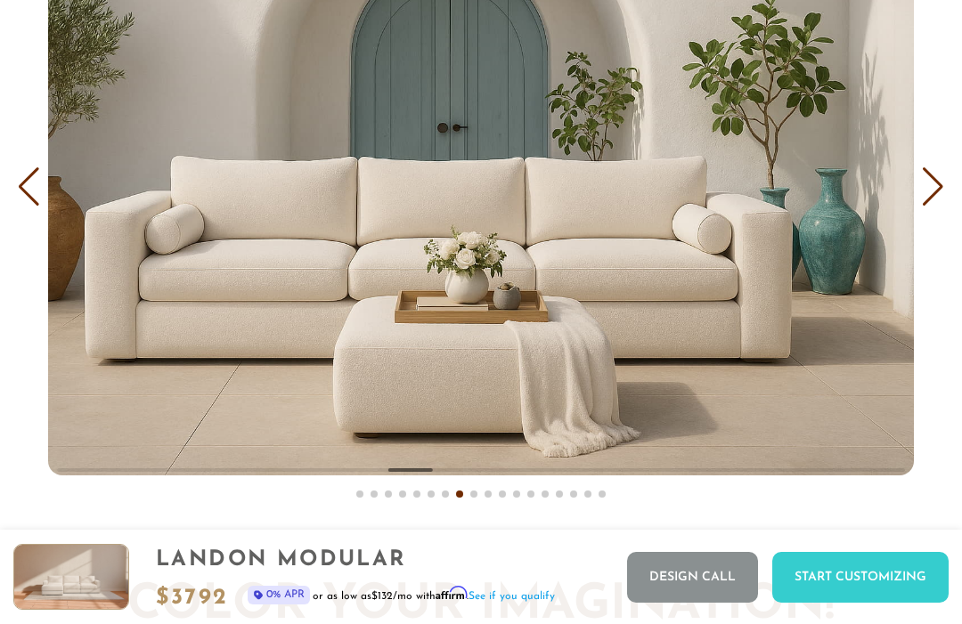
click at [933, 199] on div "Next slide" at bounding box center [933, 186] width 24 height 39
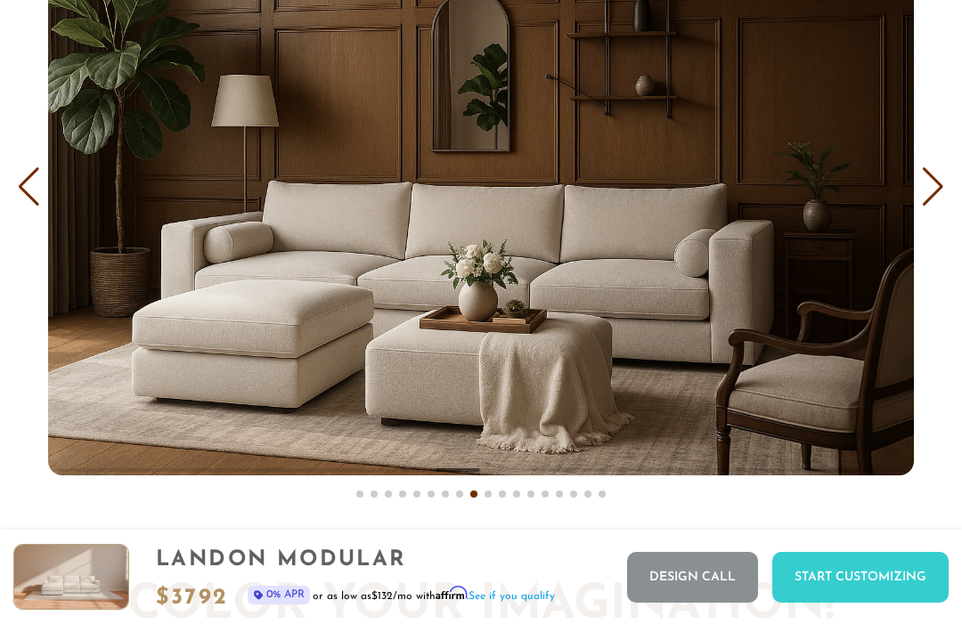
click at [931, 200] on div "Next slide" at bounding box center [933, 186] width 24 height 39
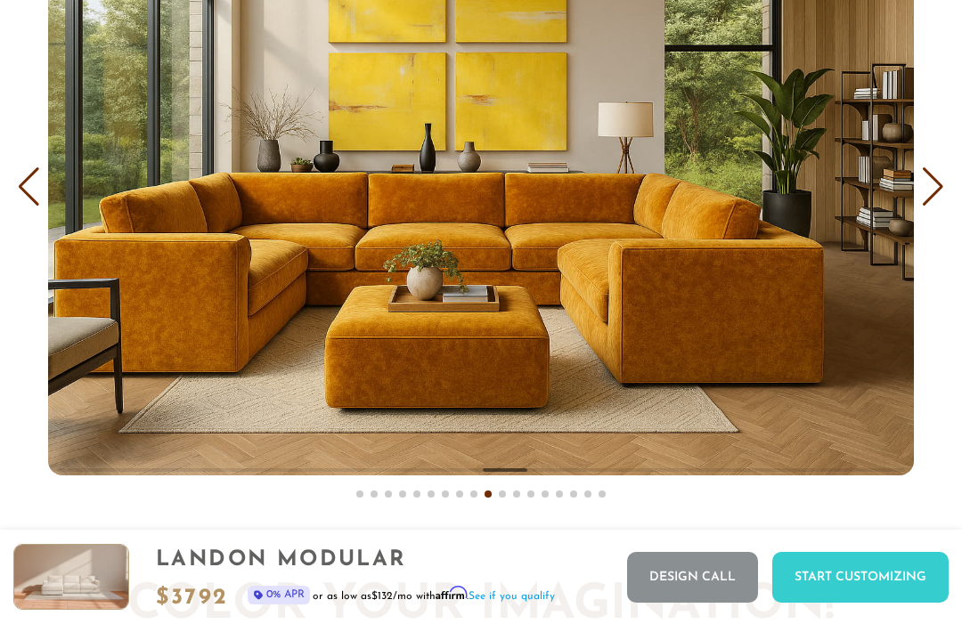
click at [929, 199] on div "Next slide" at bounding box center [933, 186] width 24 height 39
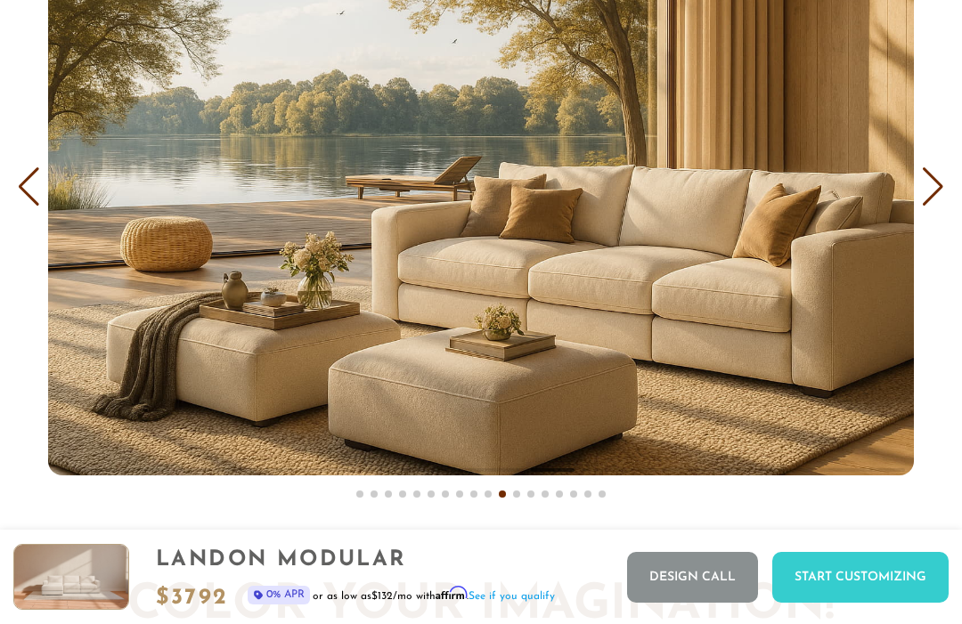
click at [929, 190] on div "Next slide" at bounding box center [933, 186] width 24 height 39
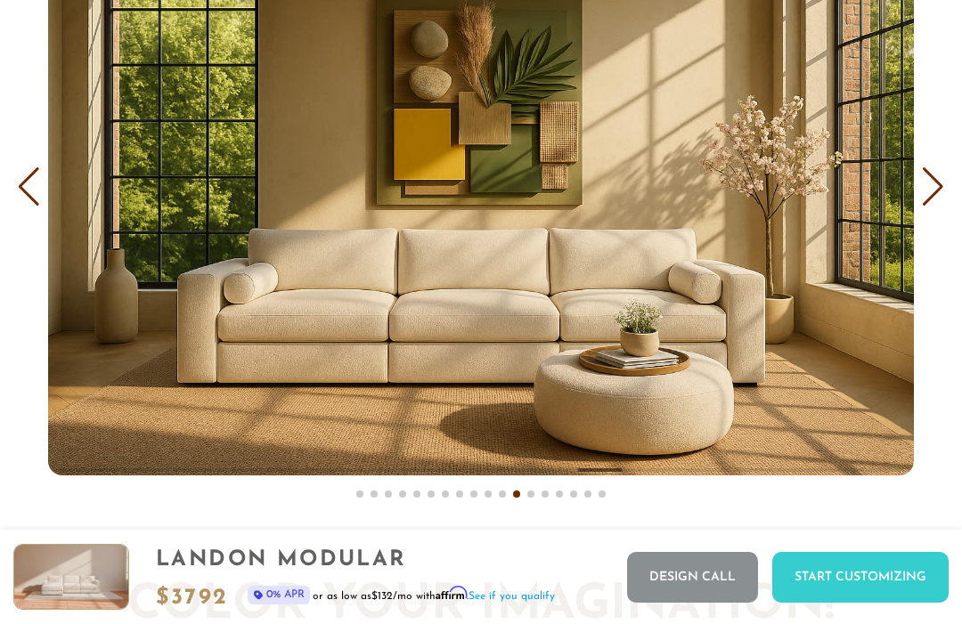
click at [933, 197] on div "Next slide" at bounding box center [933, 186] width 24 height 39
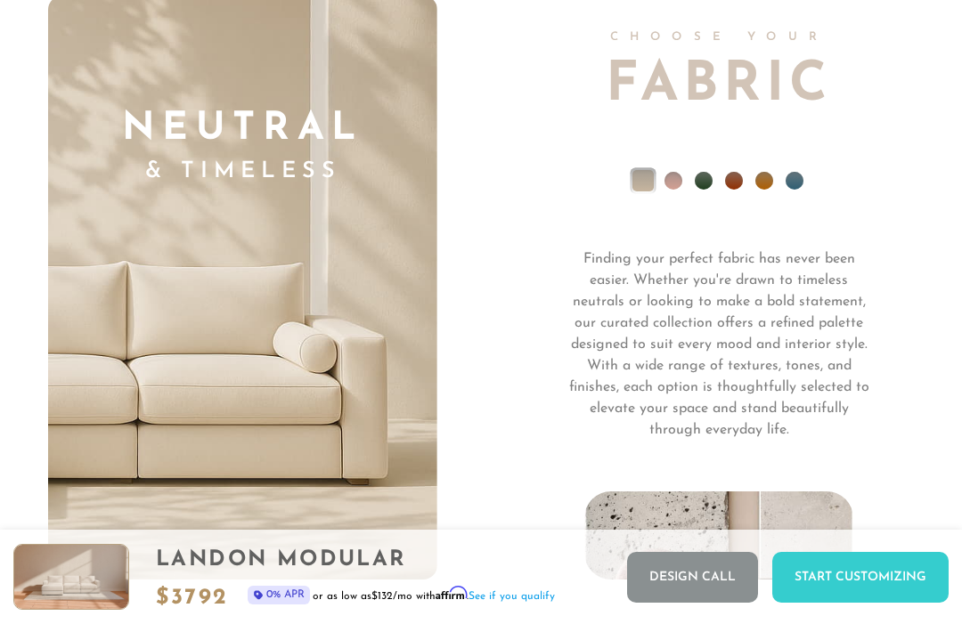
scroll to position [11167, 0]
click at [713, 173] on li at bounding box center [704, 182] width 18 height 18
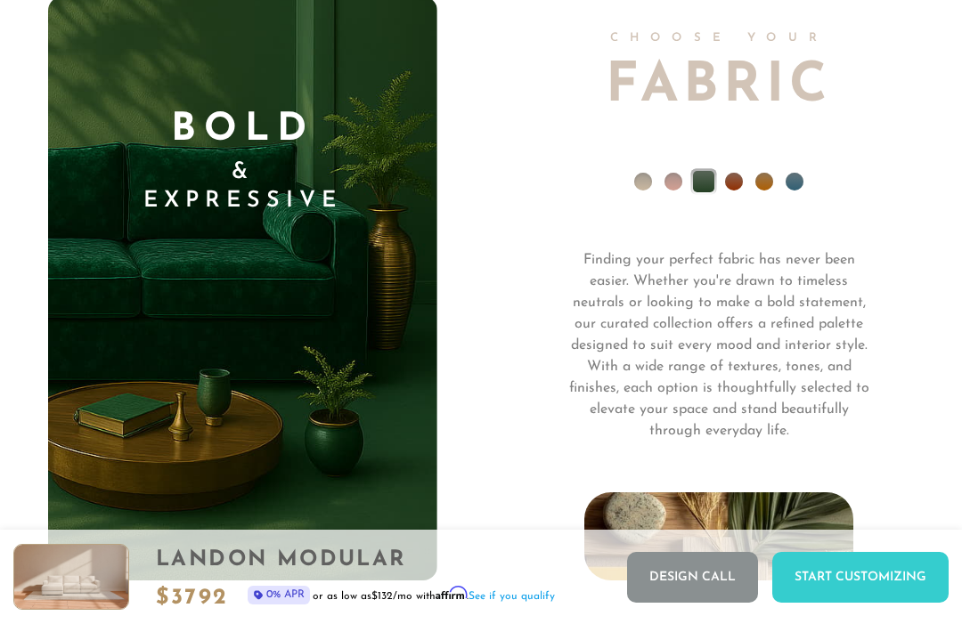
click at [745, 159] on ul at bounding box center [719, 186] width 389 height 71
click at [735, 173] on li at bounding box center [734, 182] width 18 height 18
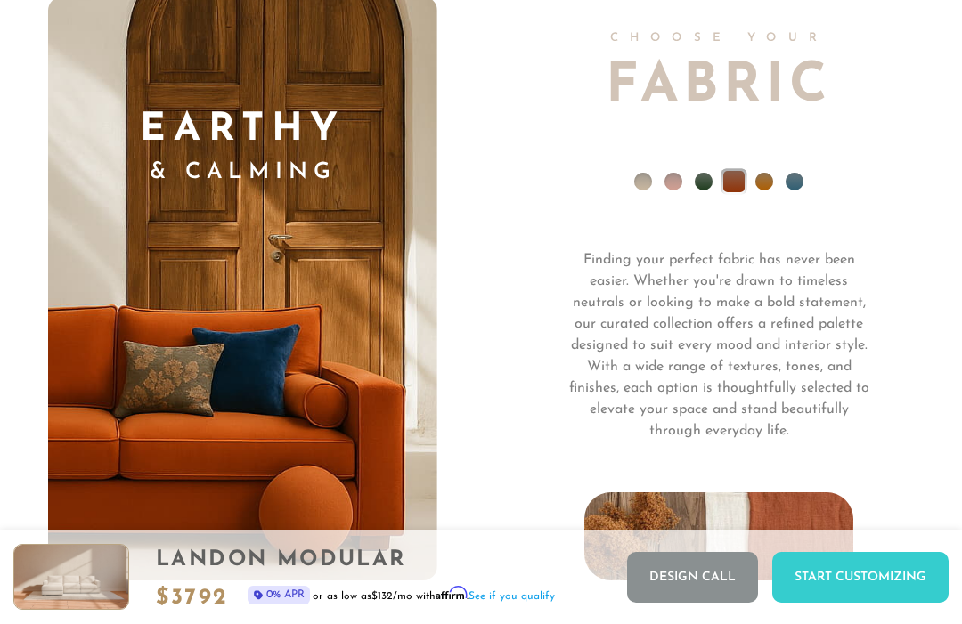
click at [798, 173] on li at bounding box center [795, 182] width 18 height 18
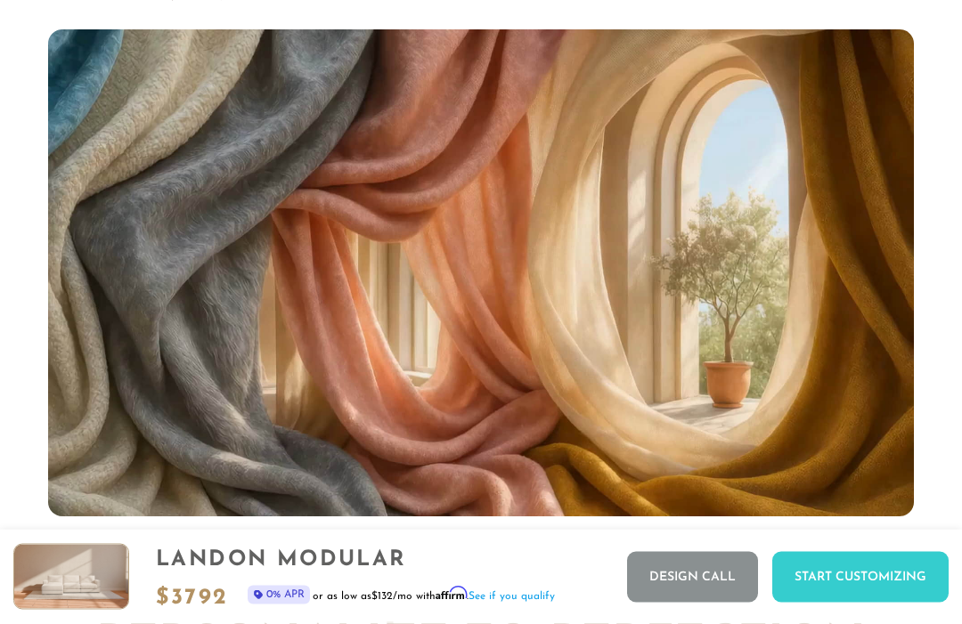
scroll to position [10377, 0]
click at [880, 281] on video "Your browser does not support HTML5 video." at bounding box center [481, 272] width 866 height 487
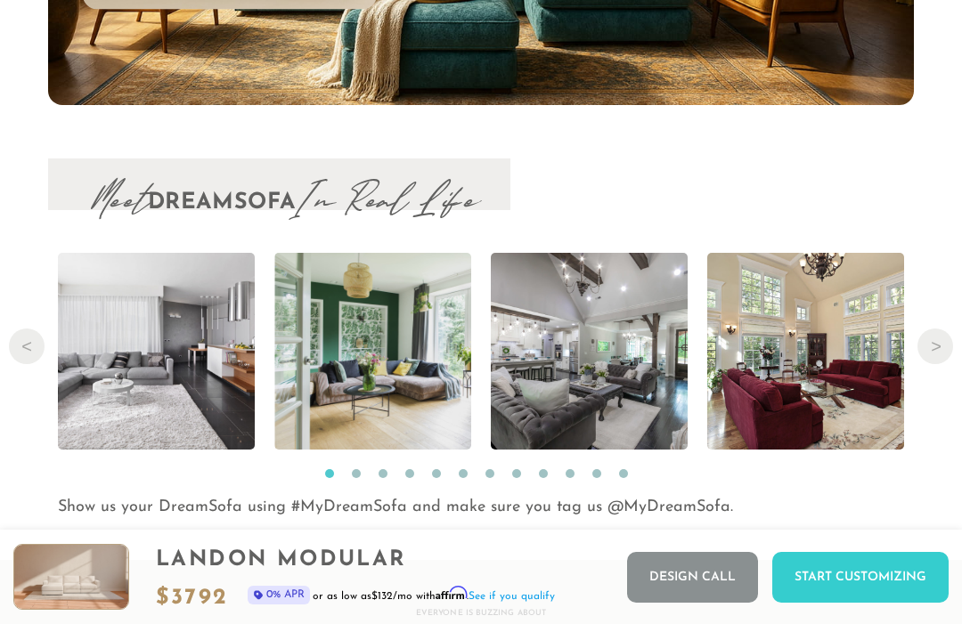
scroll to position [16143, 0]
click at [933, 330] on button "Next" at bounding box center [935, 348] width 36 height 36
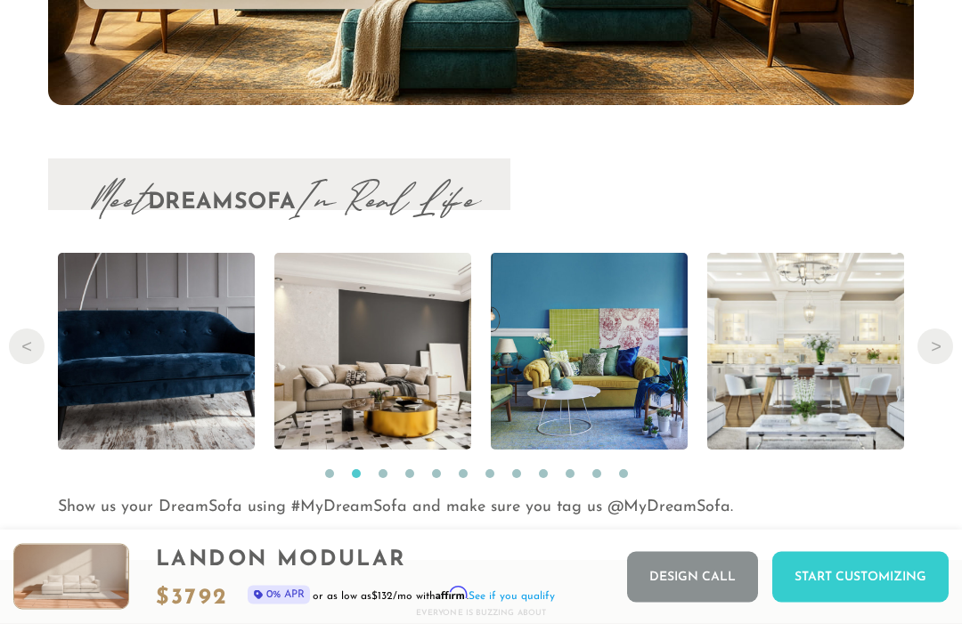
scroll to position [16144, 0]
click at [933, 329] on button "Next" at bounding box center [935, 347] width 36 height 36
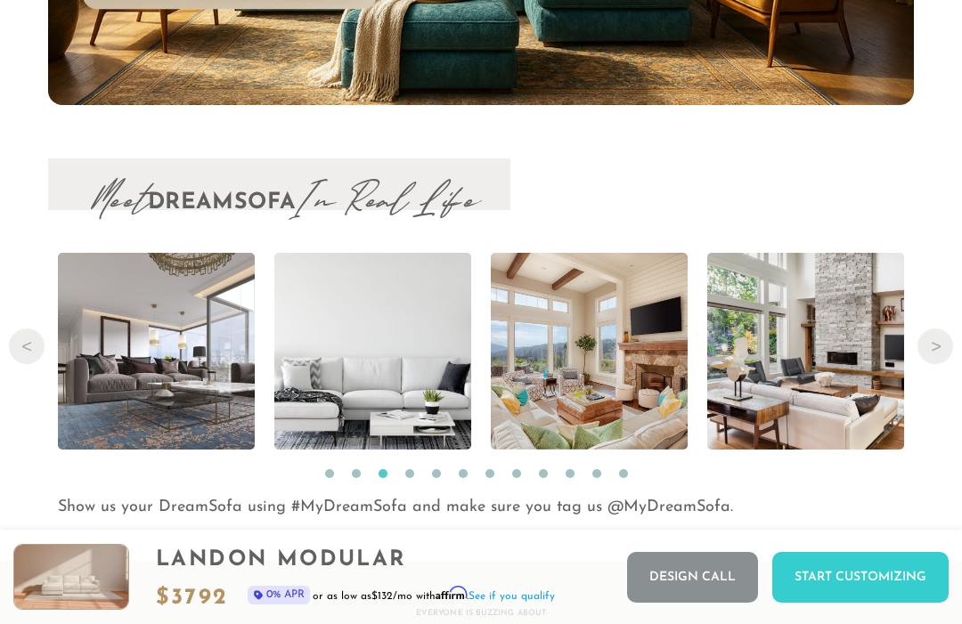
click at [0, 0] on span "Read More" at bounding box center [0, 0] width 0 height 0
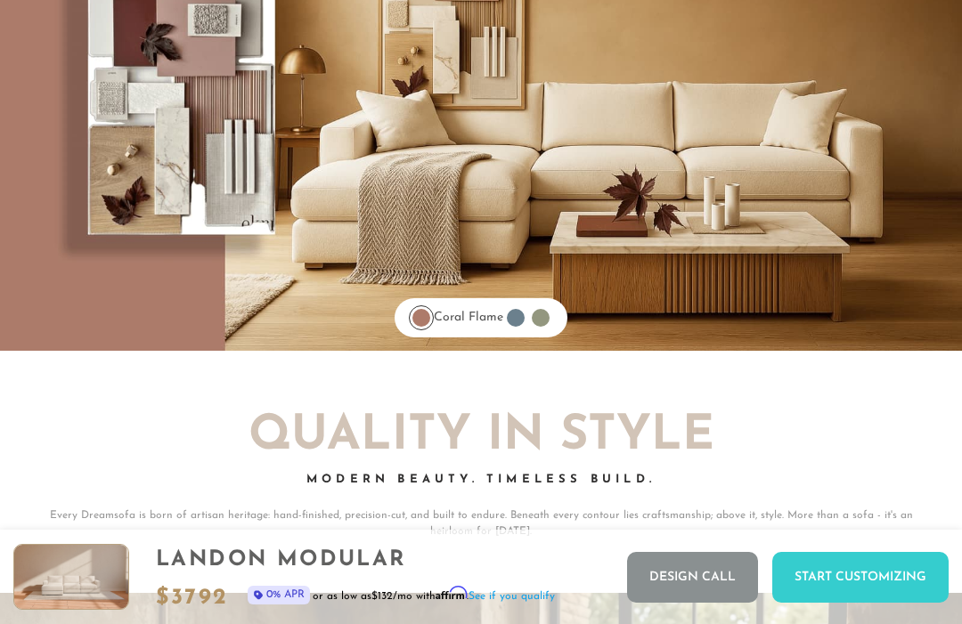
scroll to position [12818, 0]
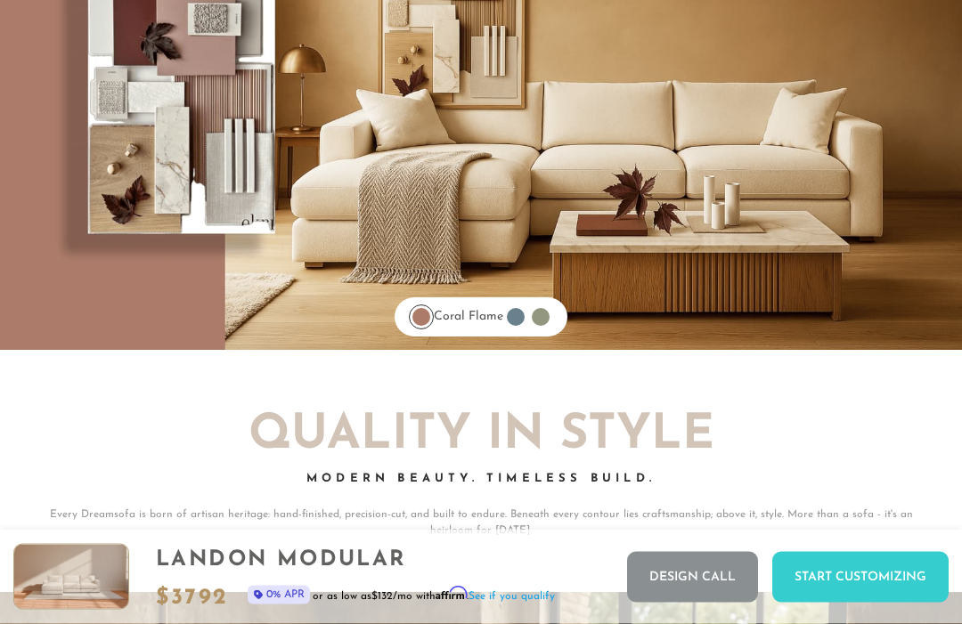
click at [525, 309] on div at bounding box center [516, 318] width 18 height 18
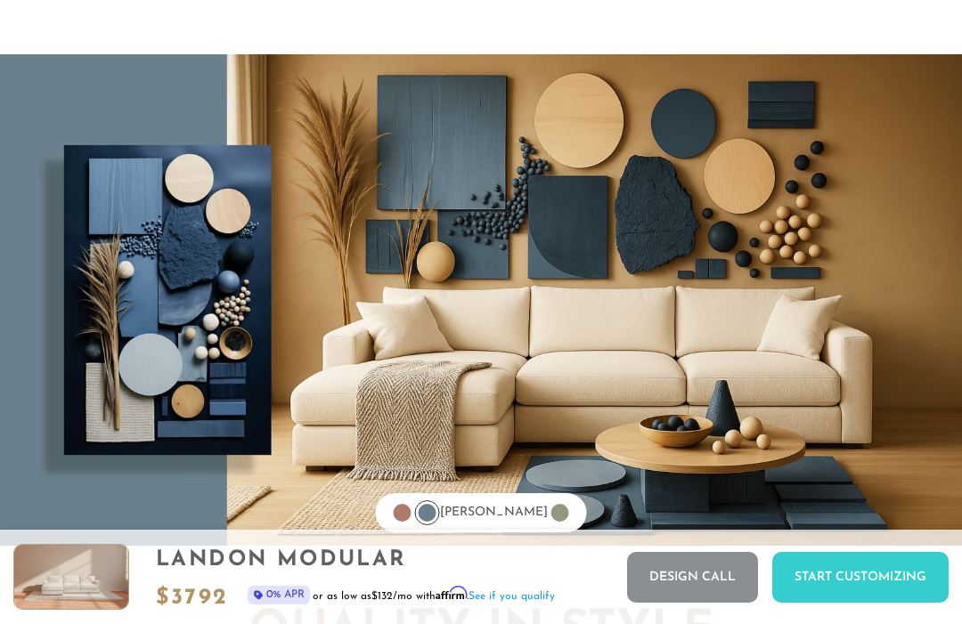
scroll to position [12623, 0]
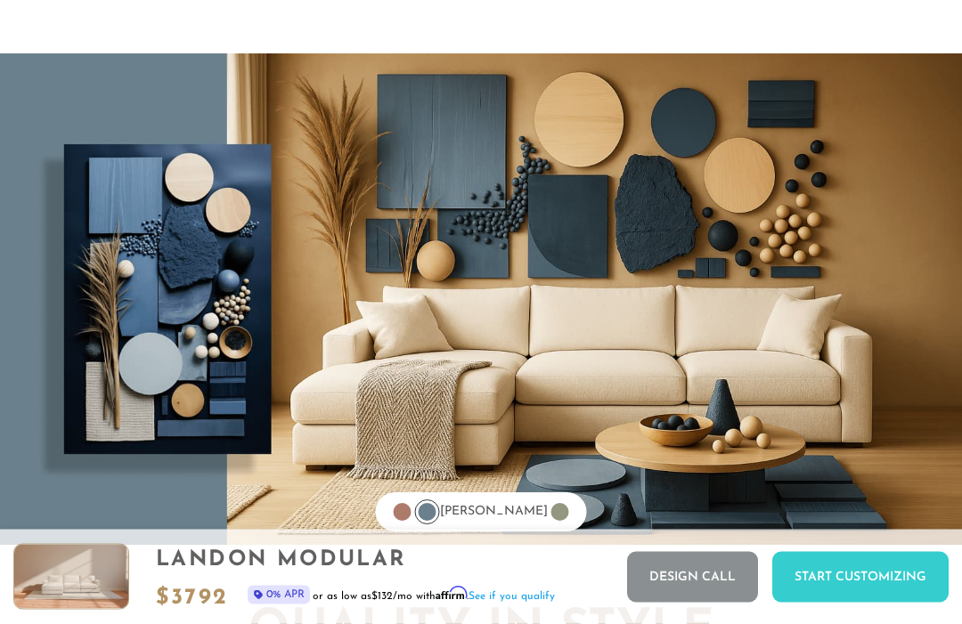
click at [556, 501] on div at bounding box center [560, 513] width 25 height 25
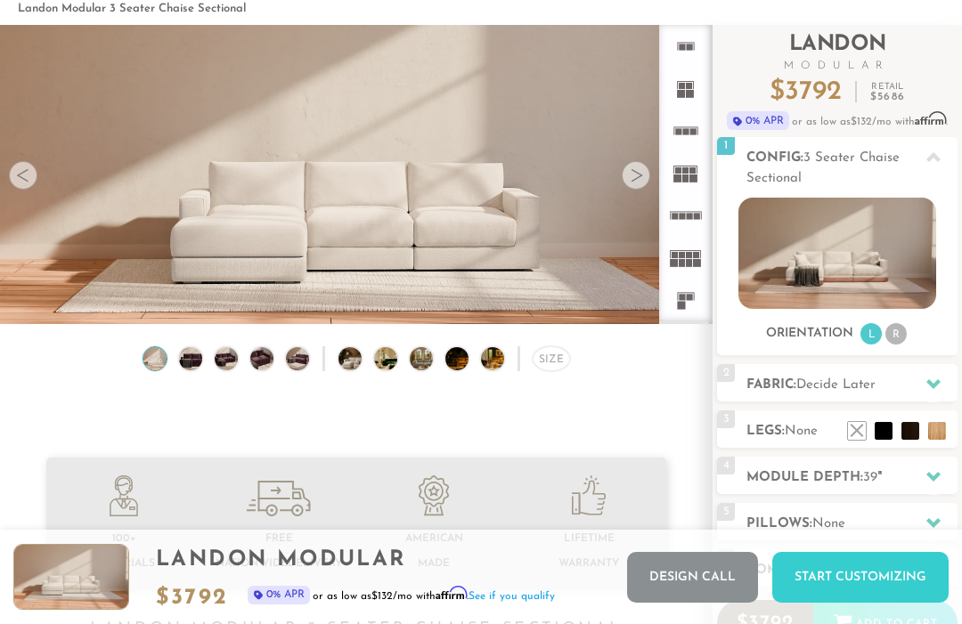
scroll to position [0, 0]
